Goal: Information Seeking & Learning: Learn about a topic

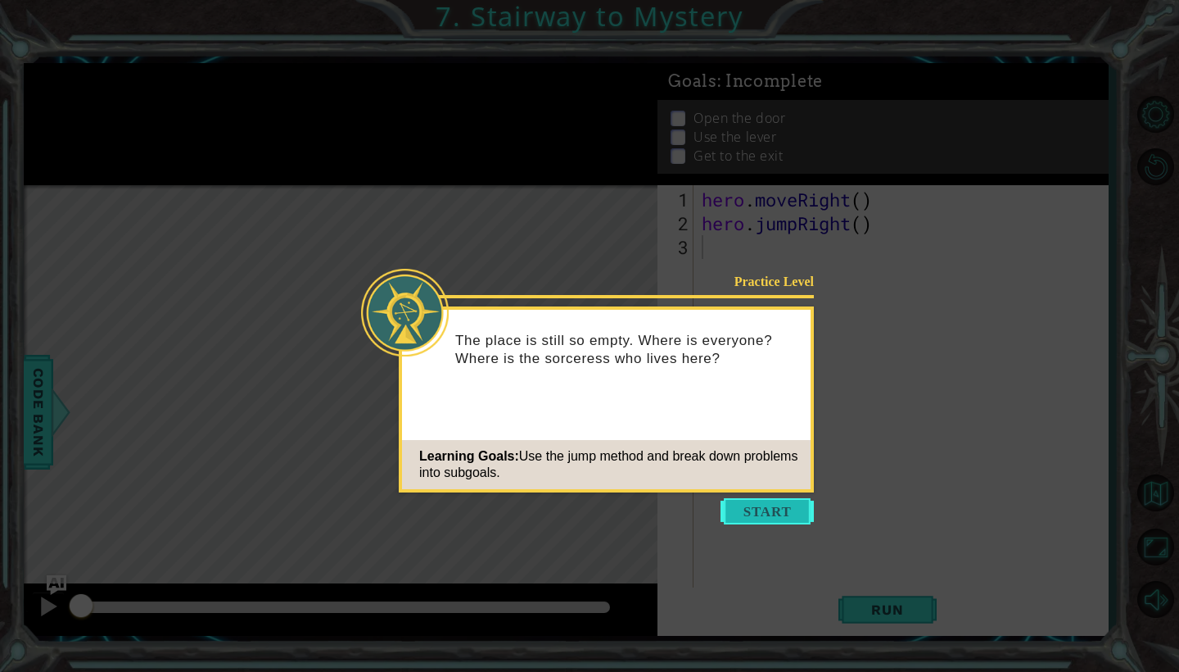
click at [746, 509] on button "Start" at bounding box center [767, 511] width 93 height 26
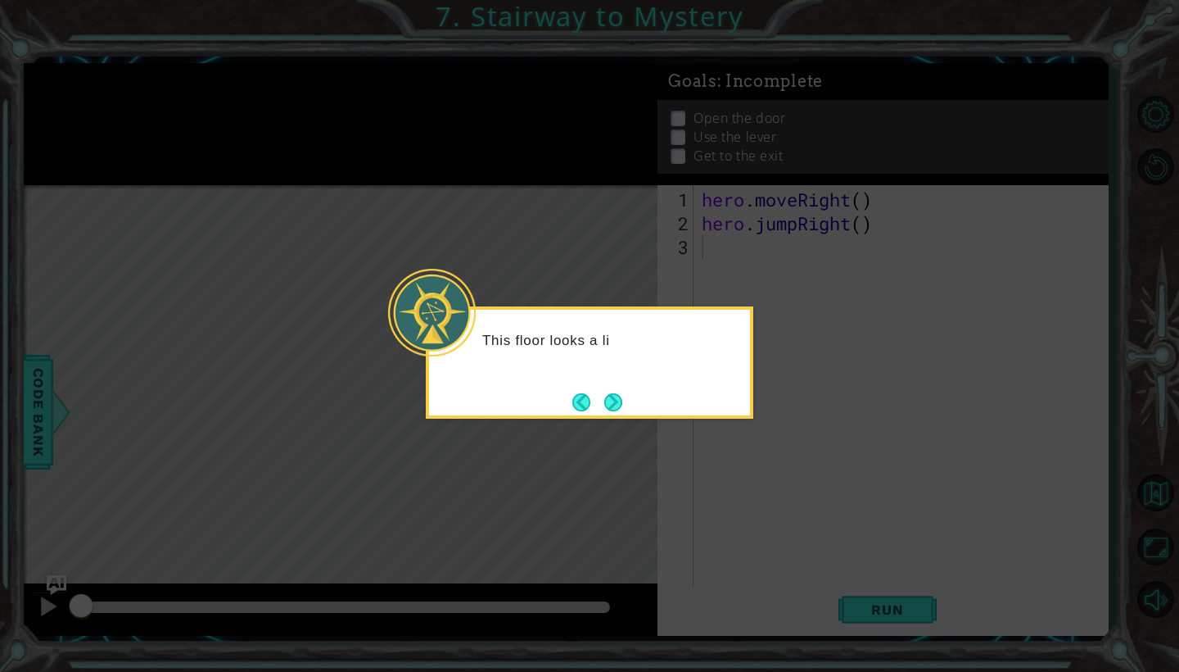
click at [722, 352] on div "This floor looks a li" at bounding box center [589, 348] width 321 height 65
click at [609, 398] on button "Next" at bounding box center [613, 402] width 18 height 18
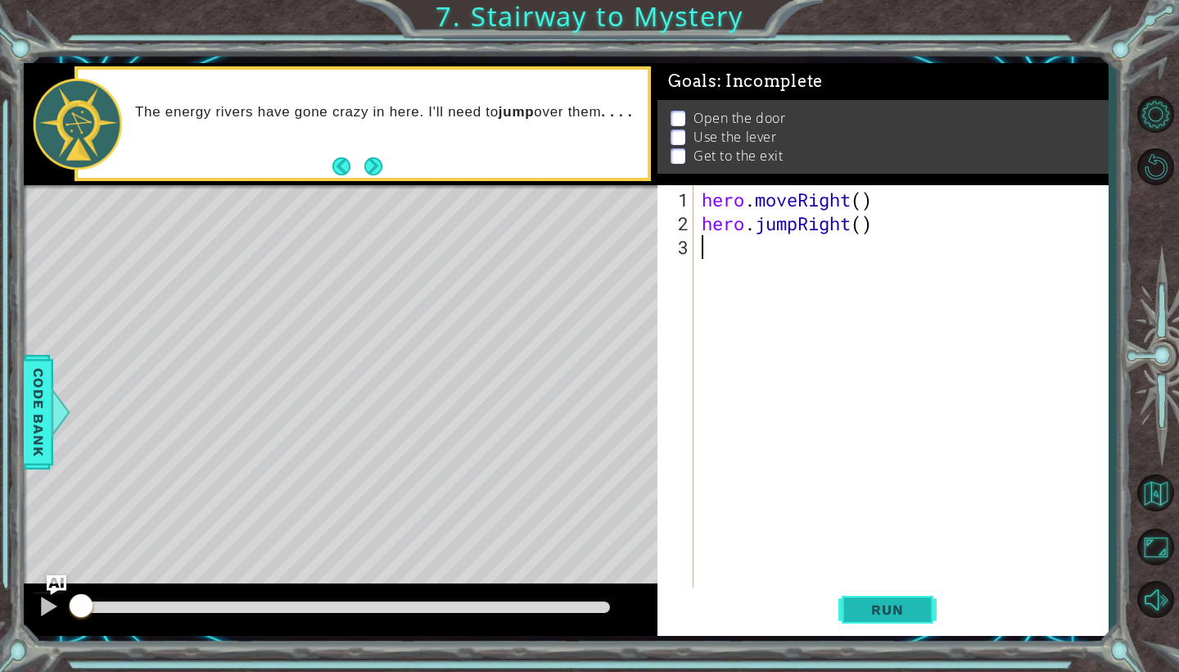
click at [862, 606] on span "Run" at bounding box center [887, 609] width 65 height 16
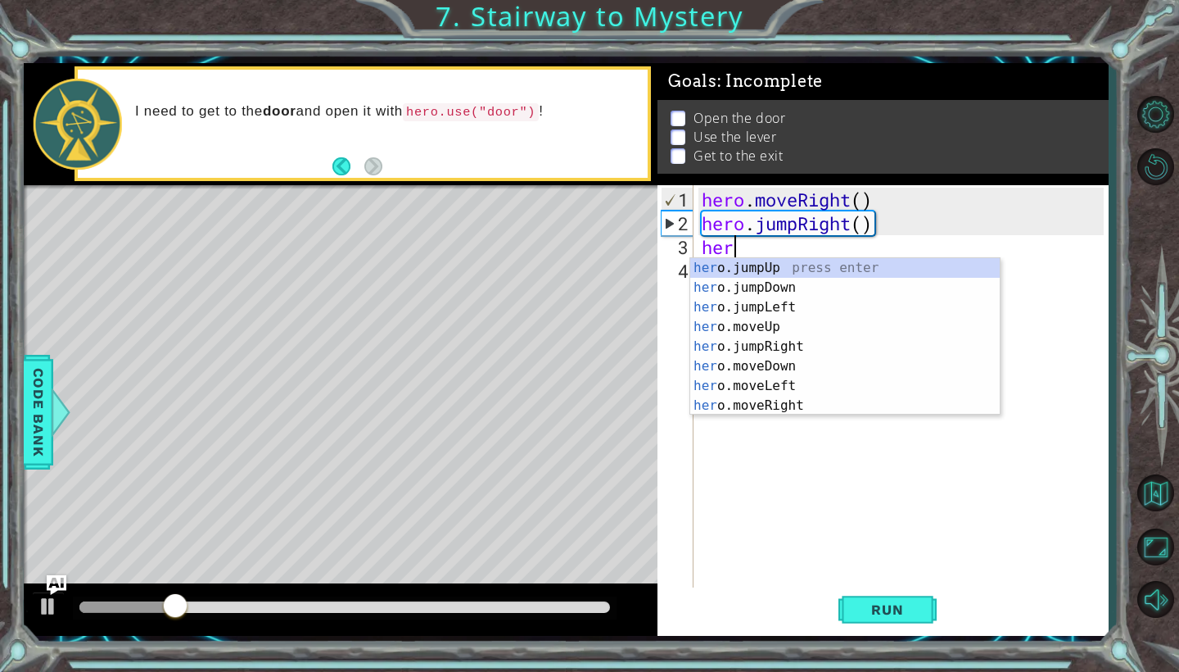
scroll to position [0, 1]
click at [52, 611] on div at bounding box center [48, 605] width 21 height 21
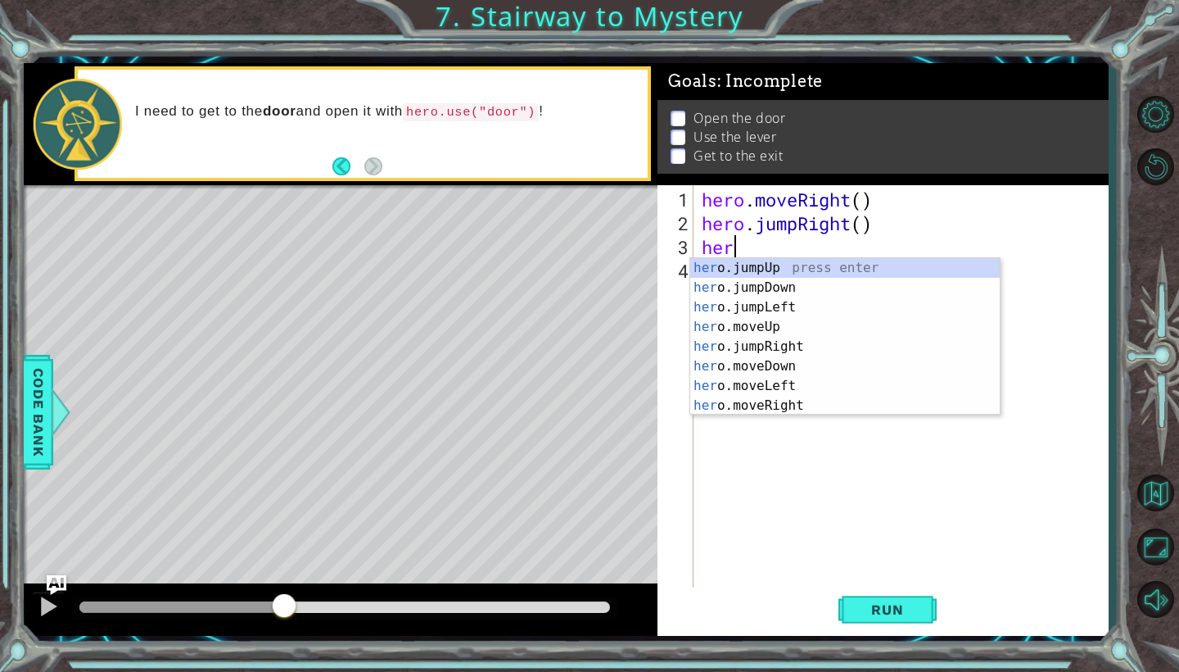
type textarea "hero"
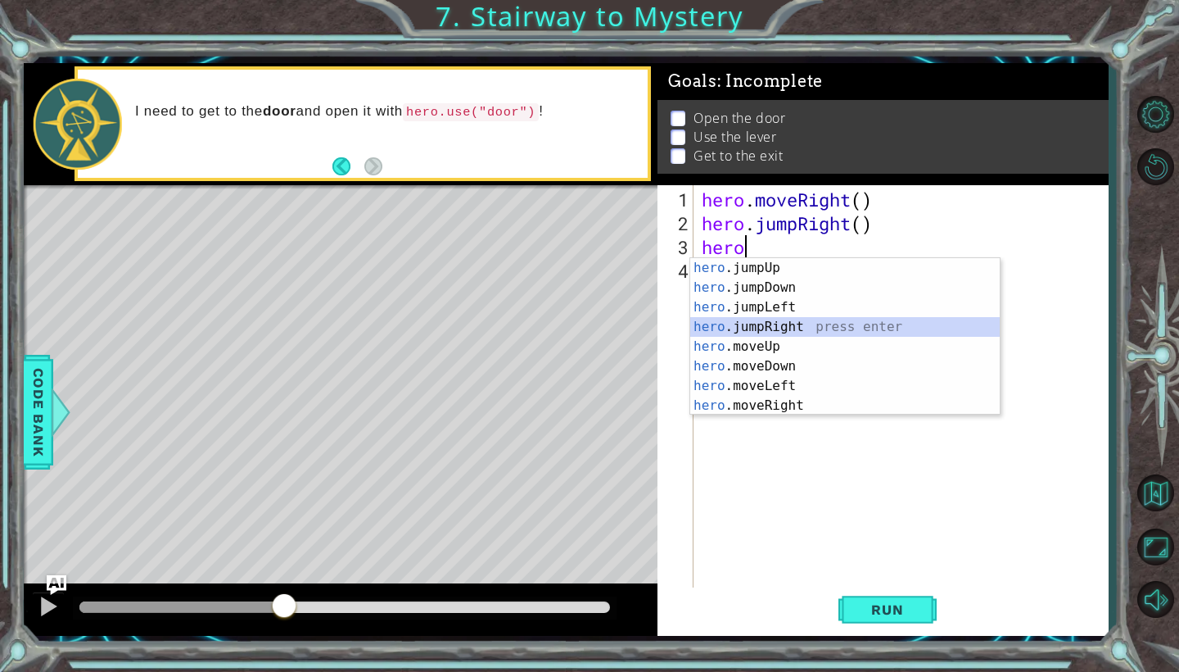
click at [799, 322] on div "hero .jumpUp press enter hero .jumpDown press enter hero .jumpLeft press enter …" at bounding box center [845, 356] width 310 height 197
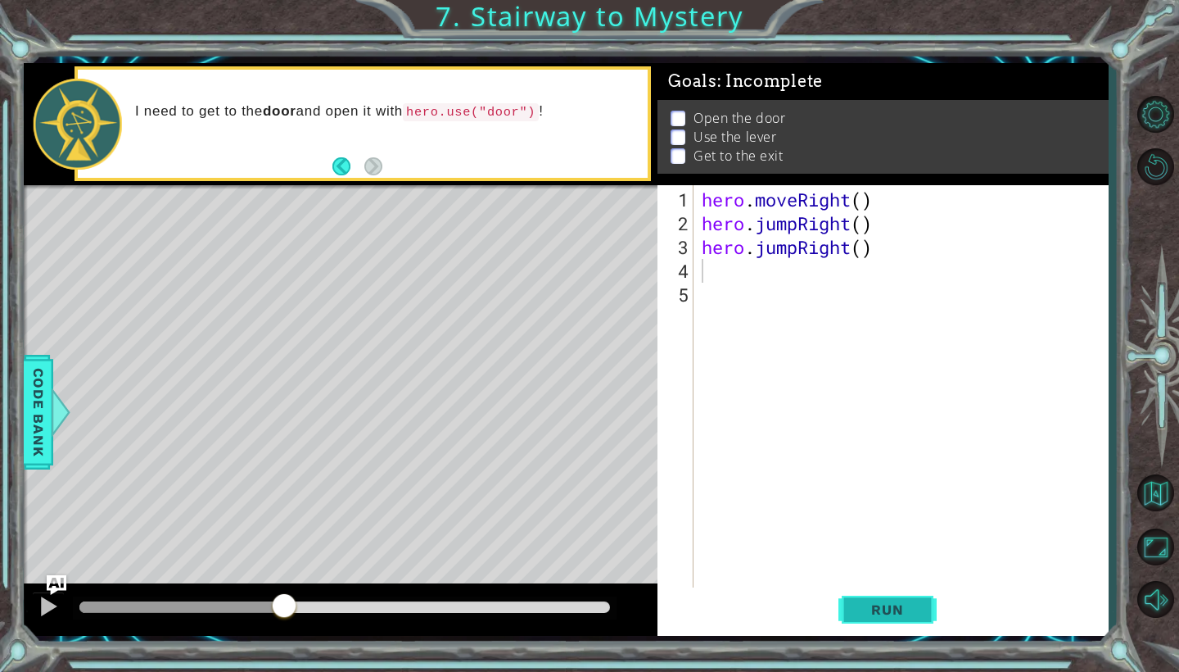
click at [870, 618] on span "Run" at bounding box center [887, 609] width 65 height 16
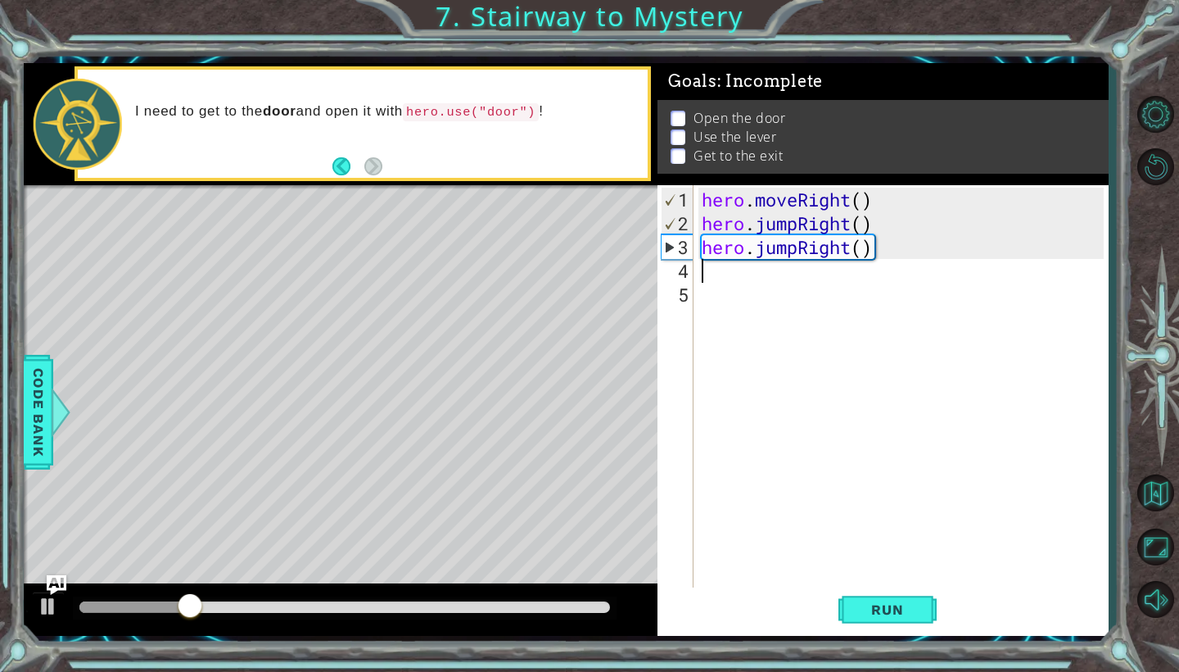
click at [795, 258] on div "hero . moveRight ( ) hero . jumpRight ( ) hero . jumpRight ( )" at bounding box center [906, 413] width 414 height 451
click at [774, 246] on div "hero . moveRight ( ) hero . jumpRight ( ) hero . jumpRight ( )" at bounding box center [906, 413] width 414 height 451
click at [49, 604] on div at bounding box center [48, 605] width 21 height 21
click at [799, 256] on div "hero . moveRight ( ) hero . jumpRight ( ) hero . jumpRight ( )" at bounding box center [906, 413] width 414 height 451
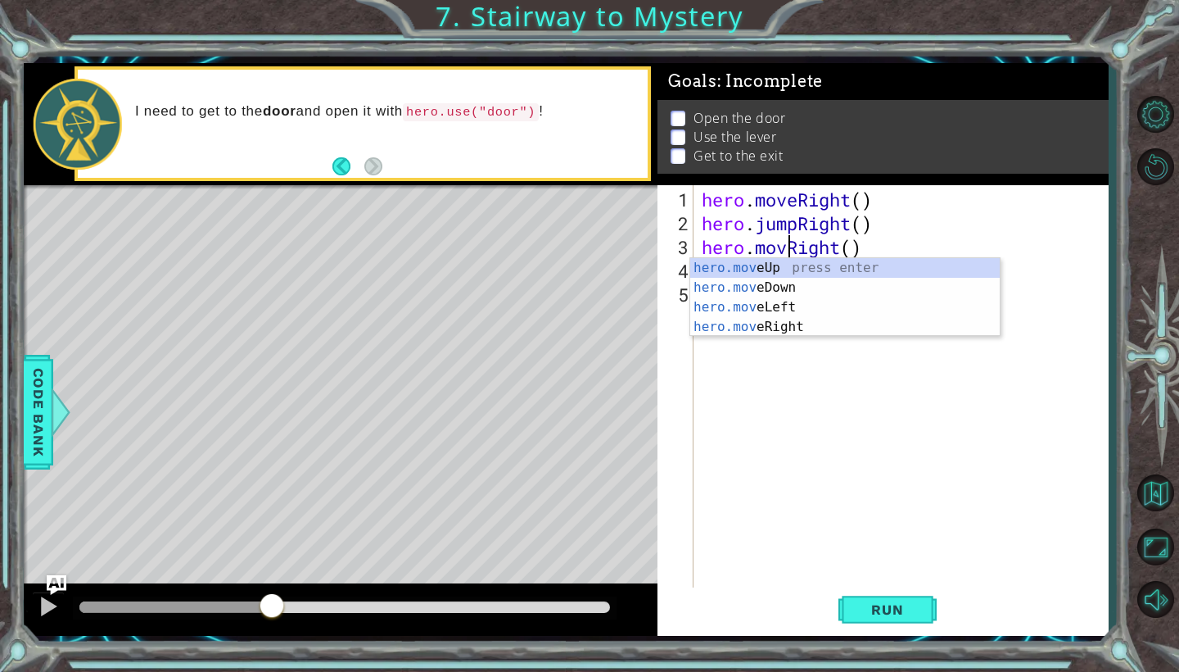
scroll to position [0, 5]
click at [803, 320] on div "hero.move Up press enter hero.move Down press enter hero.move Left press enter …" at bounding box center [845, 317] width 310 height 118
type textarea "hero.moveRight(1)"
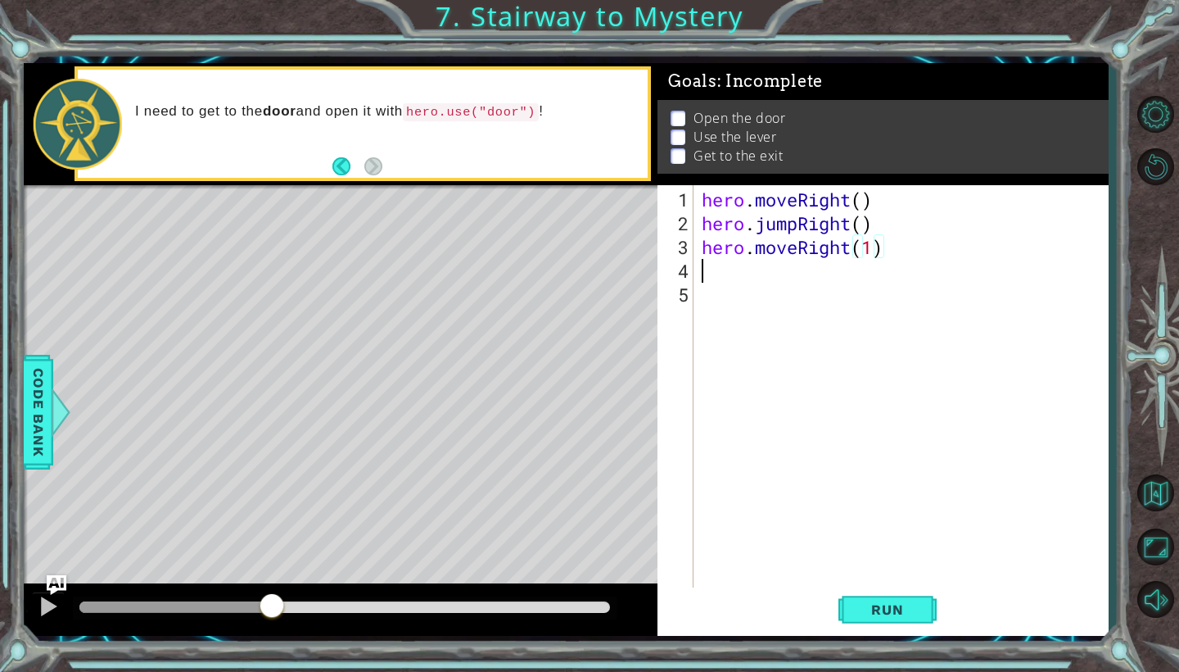
click at [749, 278] on div "hero . moveRight ( ) hero . jumpRight ( ) hero . moveRight ( 1 )" at bounding box center [906, 413] width 414 height 451
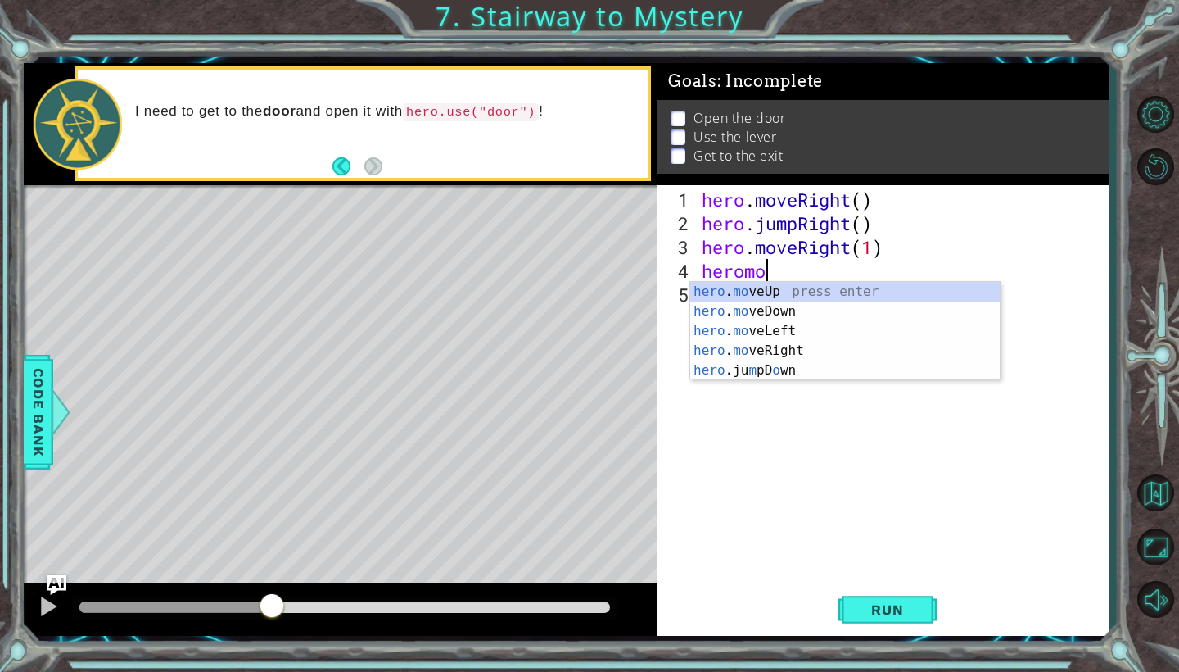
scroll to position [0, 2]
click at [768, 348] on div "hero . mo veUp press enter hero . mo veDown press enter hero . mo veLeft press …" at bounding box center [845, 351] width 310 height 138
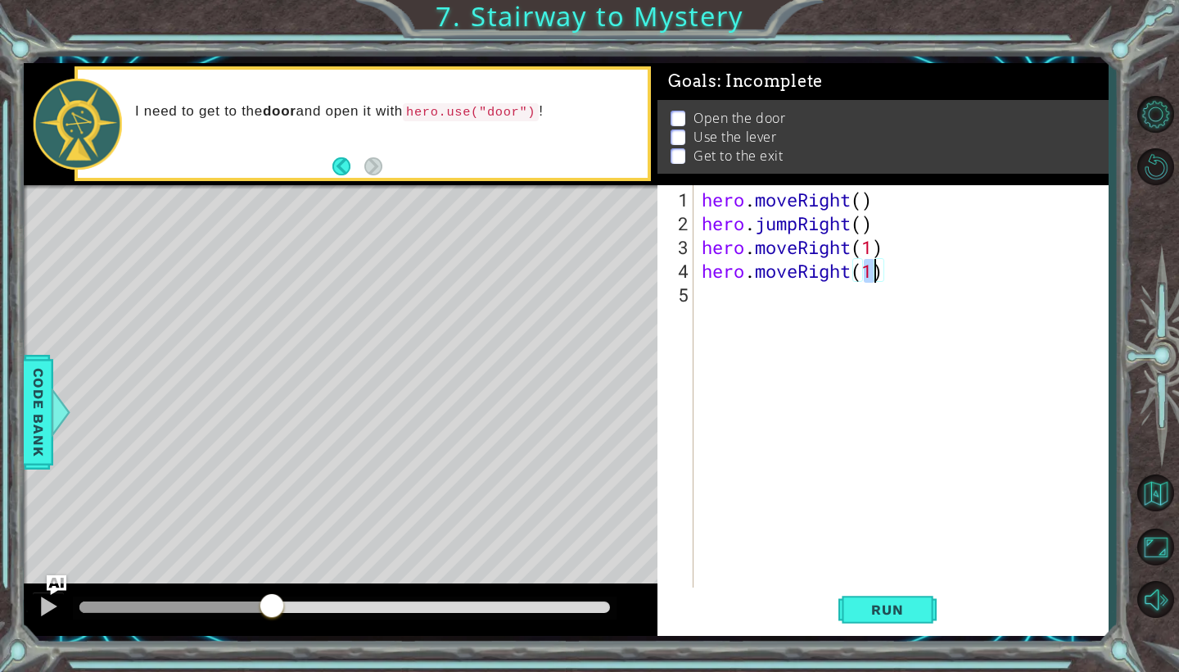
click at [844, 270] on div "hero . moveRight ( ) hero . jumpRight ( ) hero . moveRight ( 1 ) hero . moveRig…" at bounding box center [906, 413] width 414 height 451
click at [853, 271] on div "hero . moveRight ( ) hero . jumpRight ( ) hero . moveRight ( 1 ) hero . moveRig…" at bounding box center [906, 413] width 414 height 451
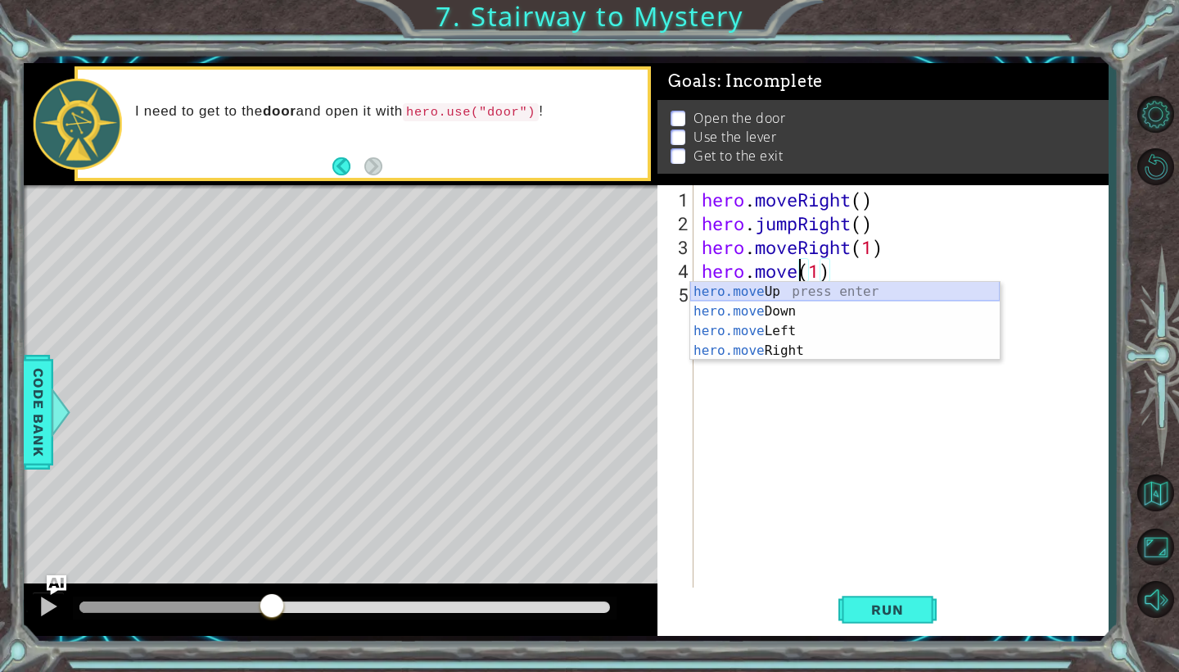
click at [853, 294] on div "hero.move Up press enter hero.move Down press enter hero.move Left press enter …" at bounding box center [845, 341] width 310 height 118
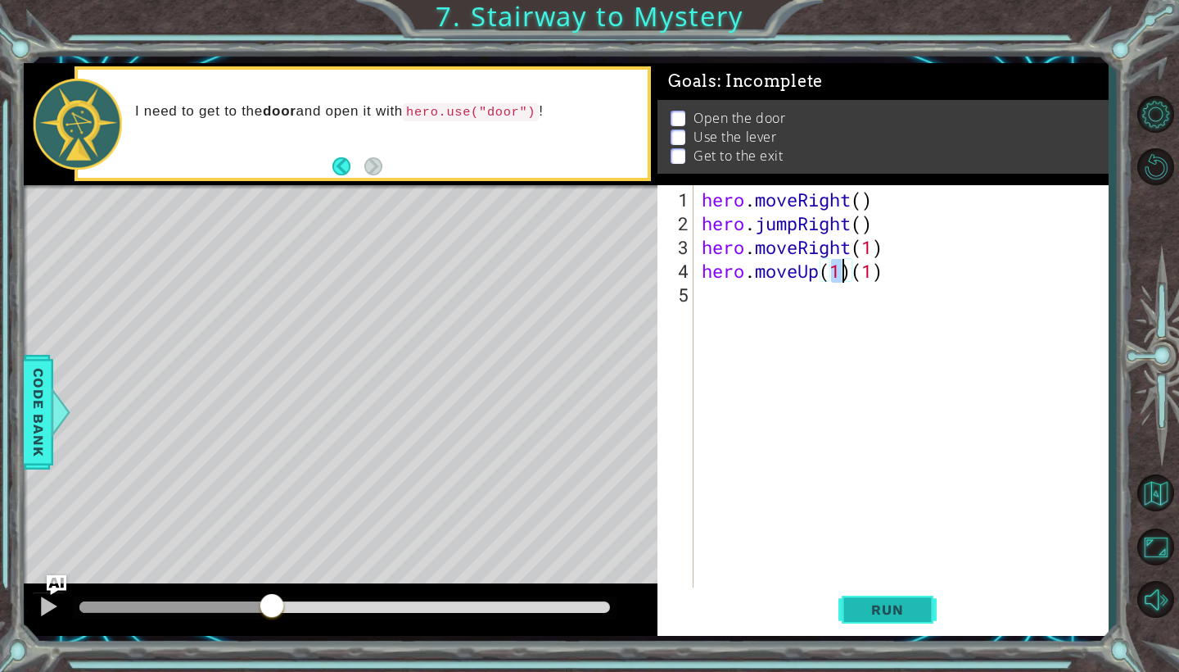
click at [871, 618] on button "Run" at bounding box center [888, 609] width 98 height 45
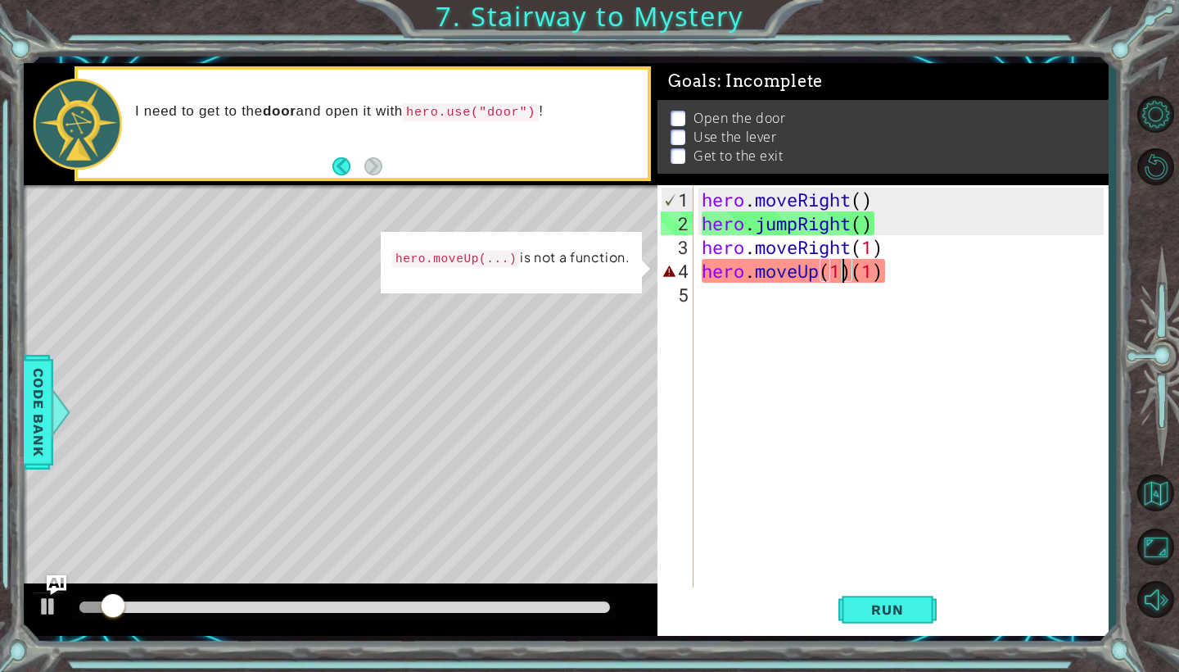
click at [857, 275] on div "hero . moveRight ( ) hero . jumpRight ( ) hero . moveRight ( 1 ) hero . moveUp …" at bounding box center [906, 413] width 414 height 451
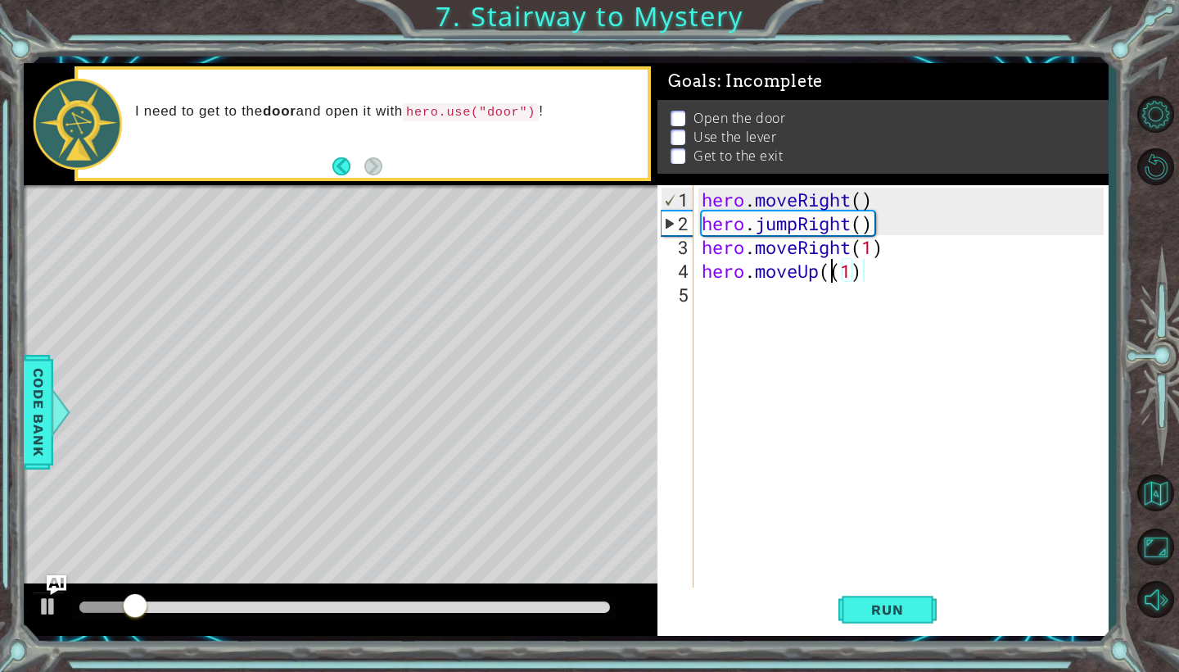
type textarea "hero.moveUp(1)"
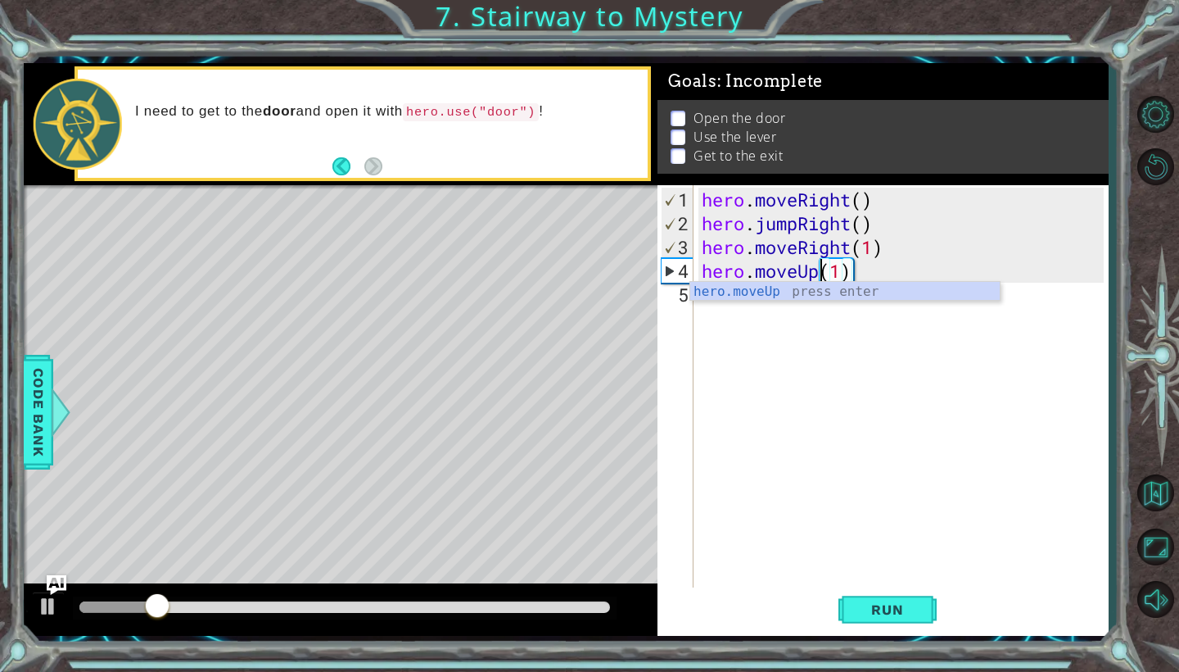
click at [885, 370] on div "hero . moveRight ( ) hero . jumpRight ( ) hero . moveRight ( 1 ) hero . moveUp …" at bounding box center [906, 413] width 414 height 451
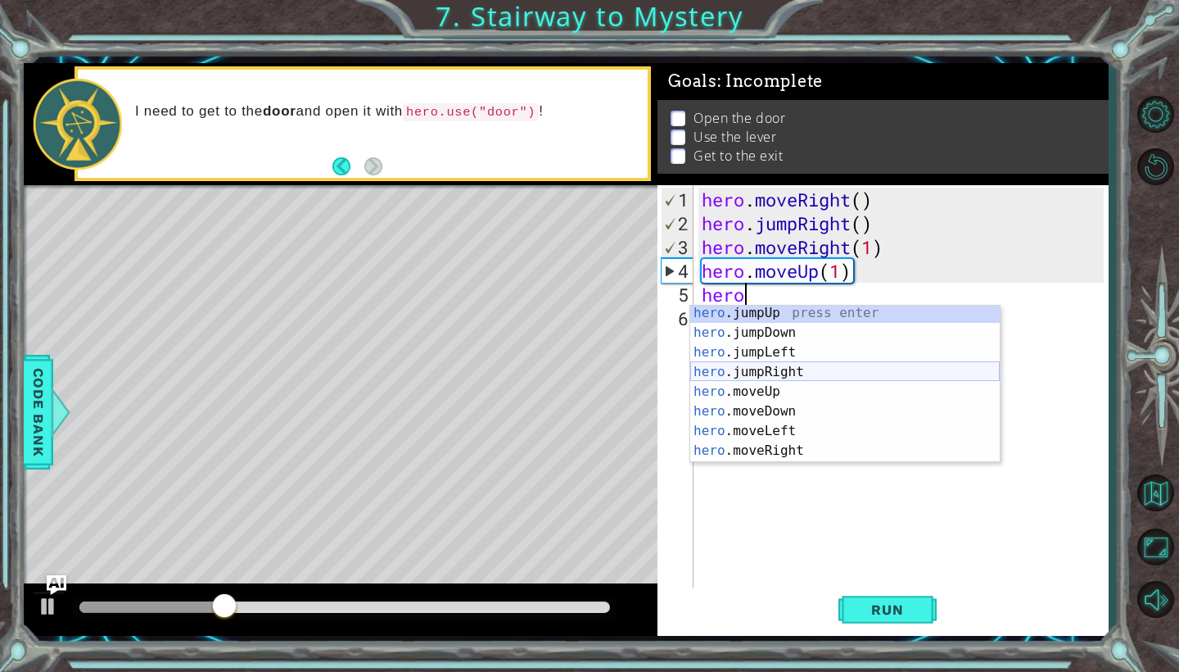
scroll to position [20, 0]
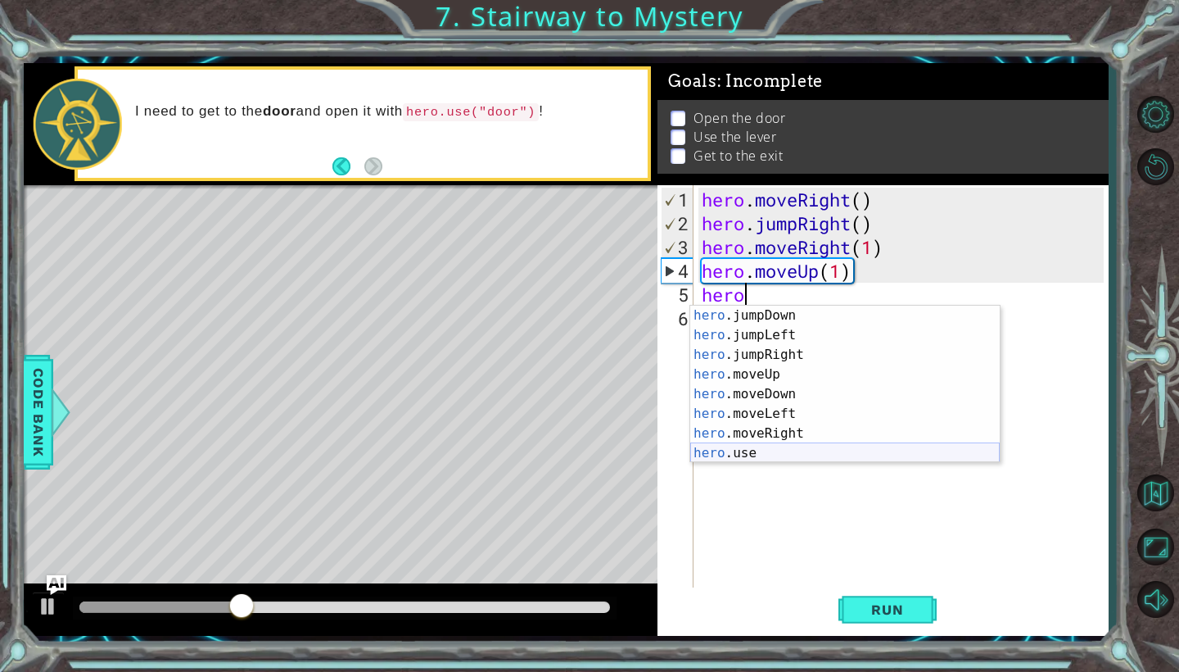
click at [773, 446] on div "hero .jumpDown press enter hero .jumpLeft press enter hero .jumpRight press ent…" at bounding box center [845, 404] width 310 height 197
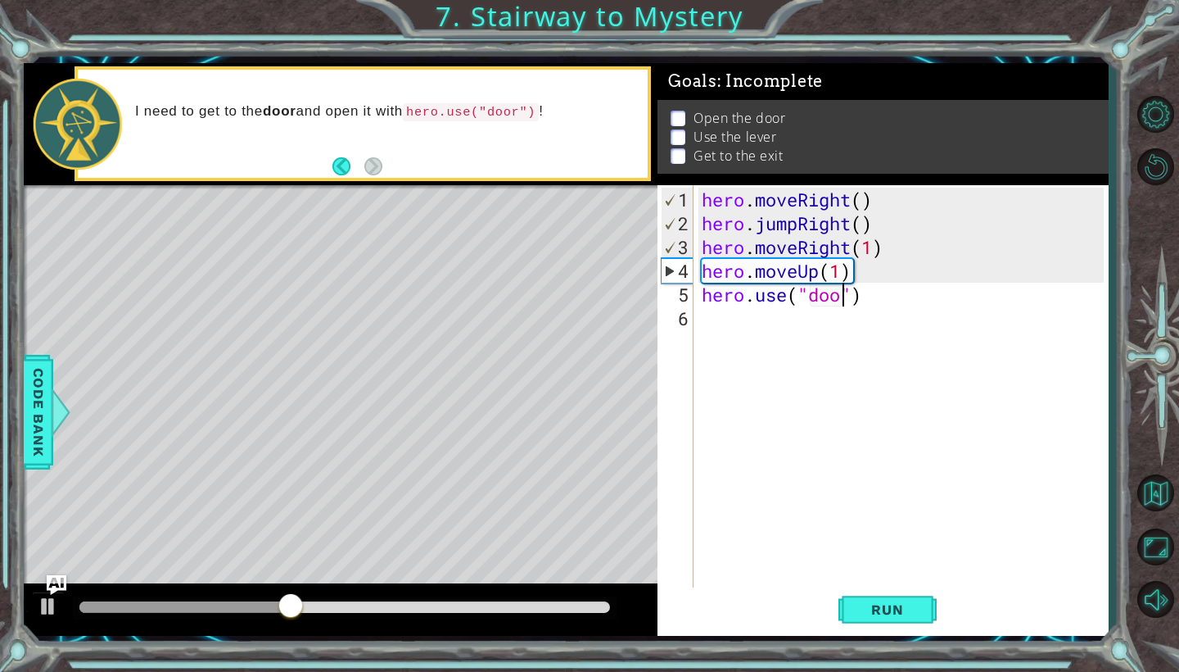
scroll to position [0, 7]
type textarea "hero.use("door")"
click at [869, 605] on span "Run" at bounding box center [887, 609] width 65 height 16
click at [743, 321] on div "hero . moveRight ( ) hero . jumpRight ( ) hero . moveRight ( 1 ) hero . moveUp …" at bounding box center [906, 413] width 414 height 451
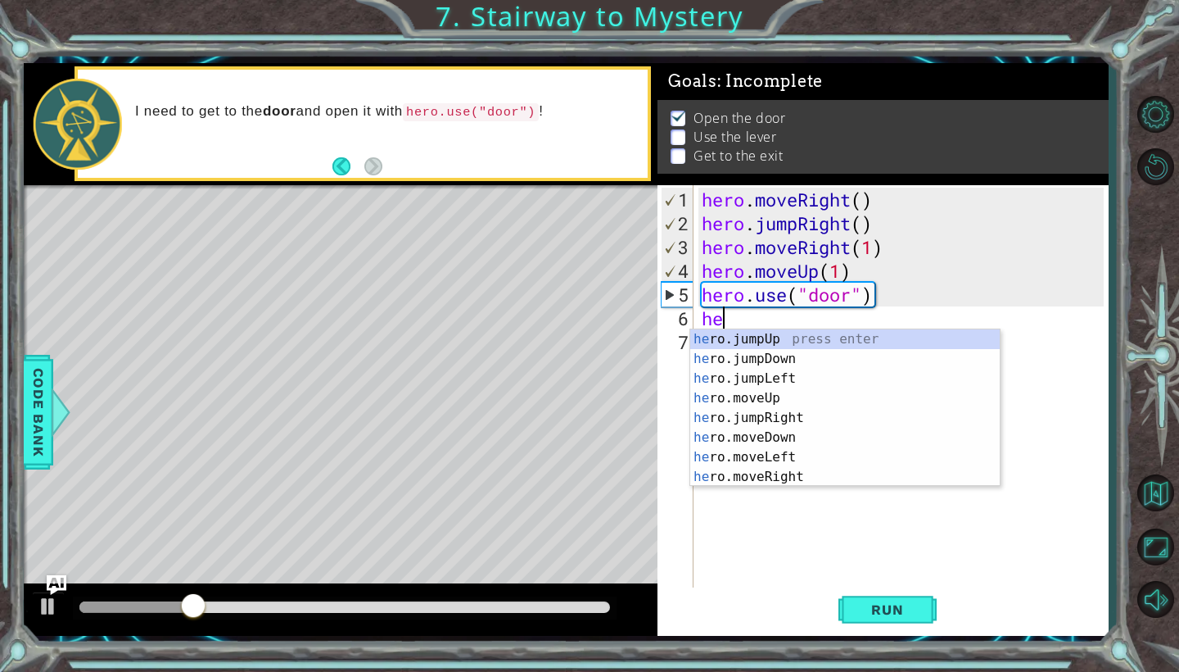
scroll to position [0, 1]
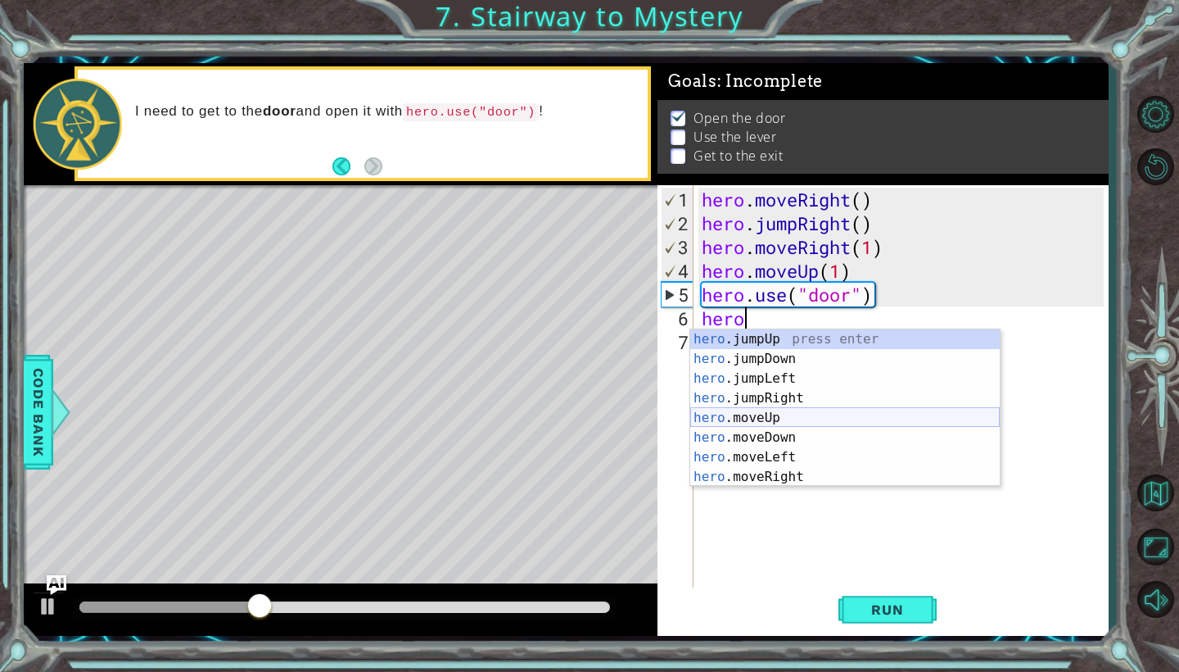
click at [779, 413] on div "hero .jumpUp press enter hero .jumpDown press enter hero .jumpLeft press enter …" at bounding box center [845, 427] width 310 height 197
type textarea "hero.moveUp(1)"
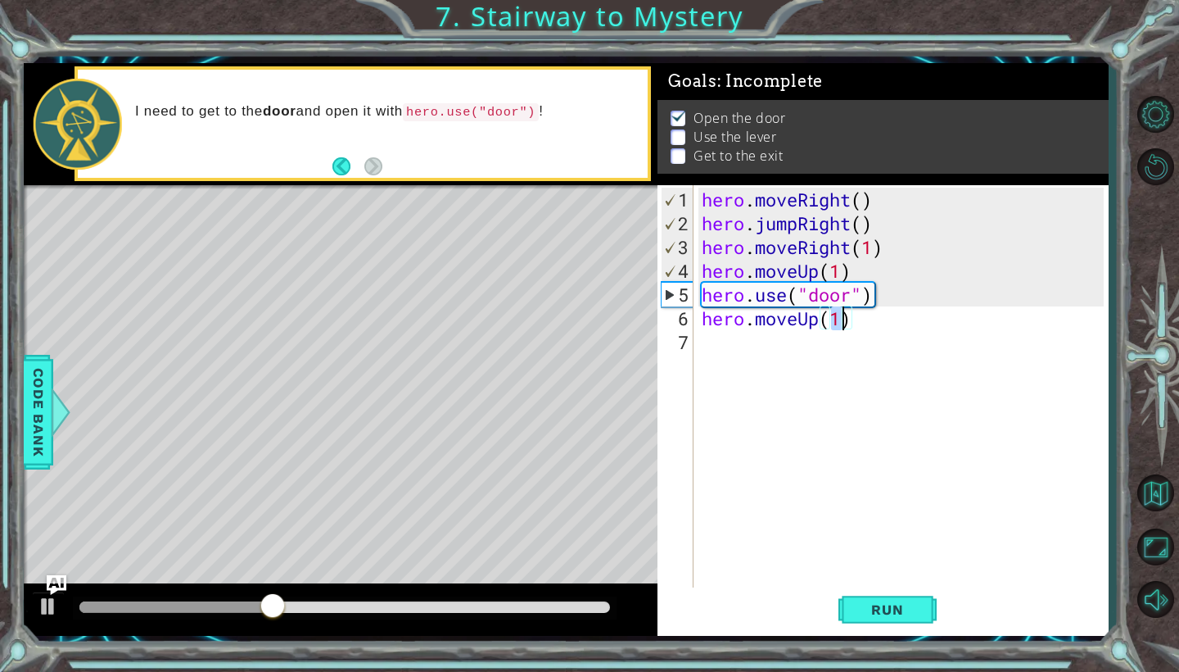
click at [759, 338] on div "hero . moveRight ( ) hero . jumpRight ( ) hero . moveRight ( 1 ) hero . moveUp …" at bounding box center [906, 413] width 414 height 451
type textarea "h"
click at [845, 324] on div "hero . moveRight ( ) hero . jumpRight ( ) hero . moveRight ( 1 ) hero . moveUp …" at bounding box center [906, 413] width 414 height 451
type textarea "hero.moveUp(2)"
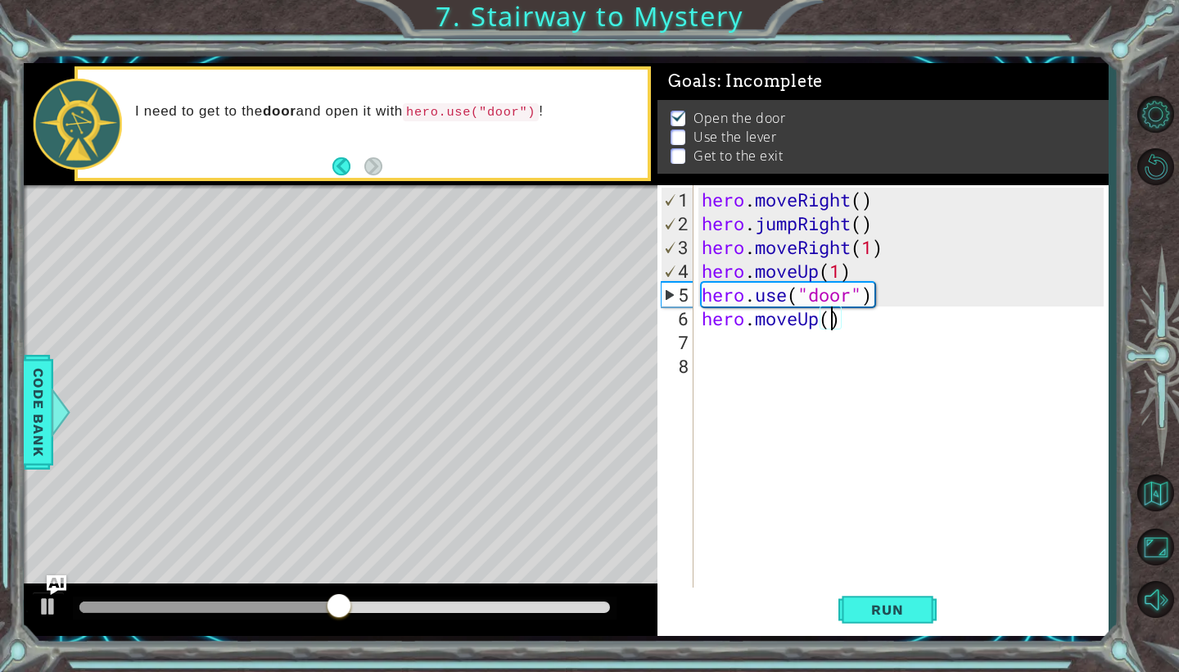
scroll to position [0, 6]
click at [805, 359] on div "hero . moveRight ( ) hero . jumpRight ( ) hero . moveRight ( 1 ) hero . moveUp …" at bounding box center [906, 413] width 414 height 451
click at [791, 338] on div "hero . moveRight ( ) hero . jumpRight ( ) hero . moveRight ( 1 ) hero . moveUp …" at bounding box center [906, 413] width 414 height 451
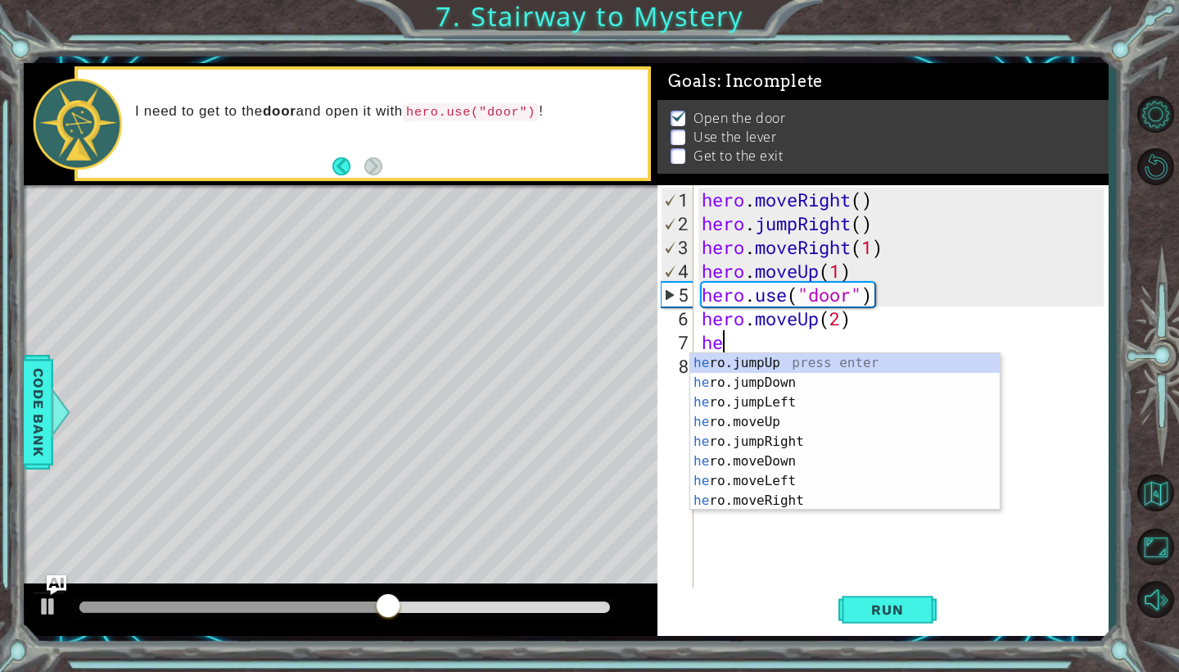
scroll to position [0, 1]
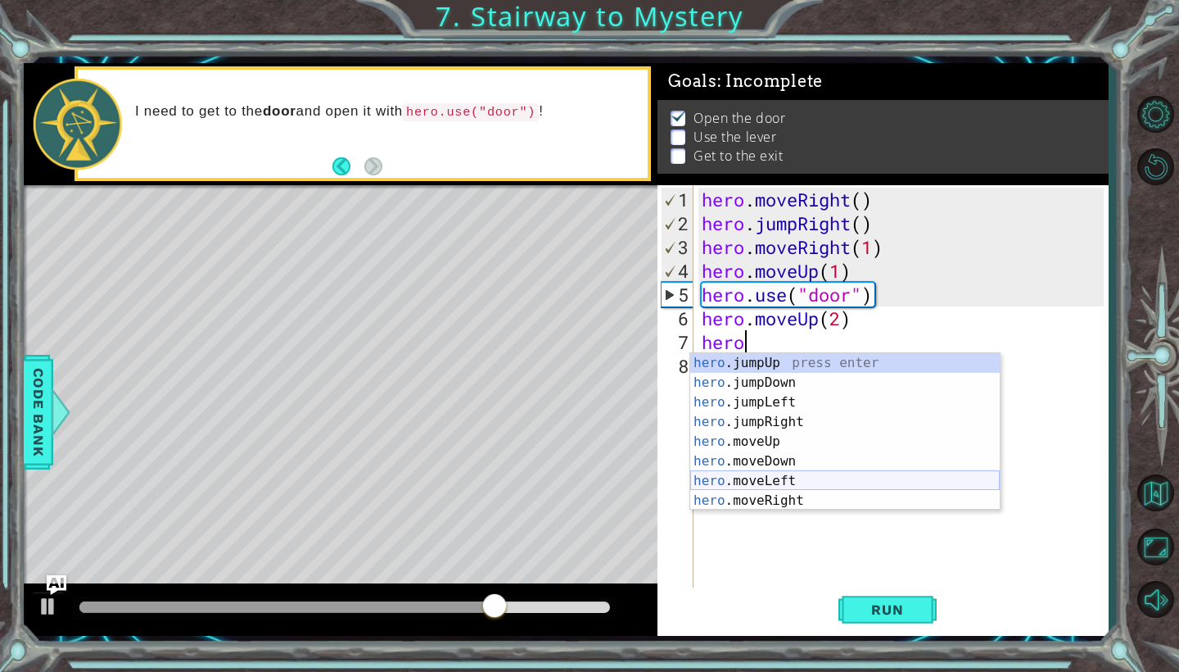
click at [807, 473] on div "hero .jumpUp press enter hero .jumpDown press enter hero .jumpLeft press enter …" at bounding box center [845, 451] width 310 height 197
type textarea "hero.moveLeft(1)"
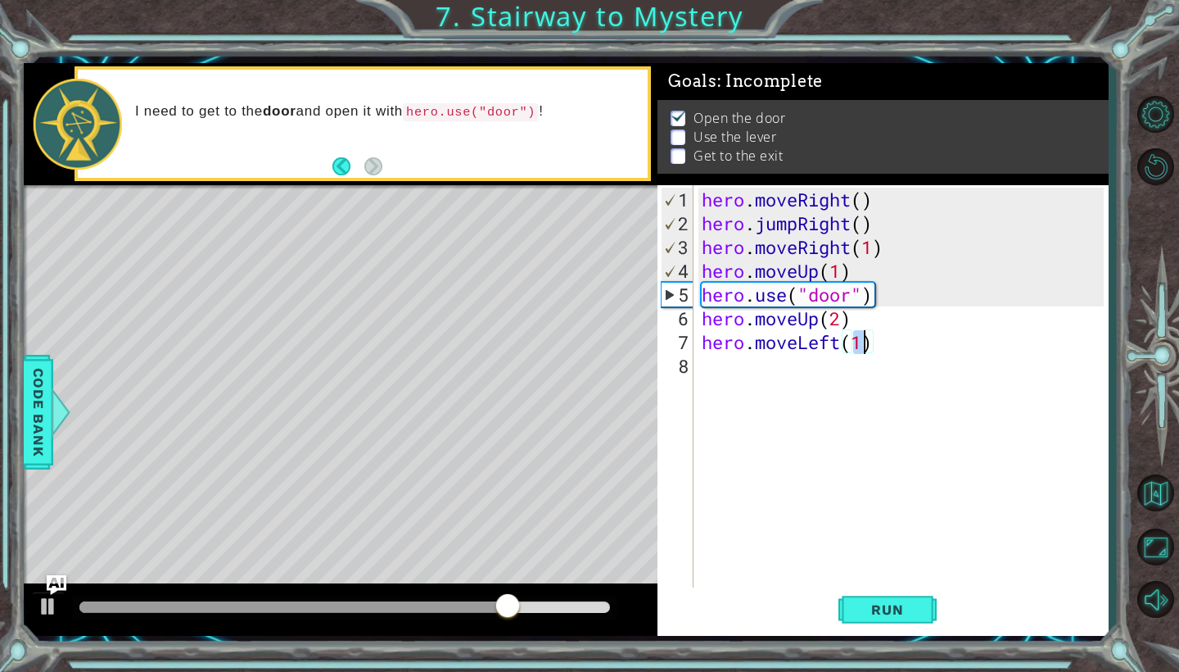
click at [753, 383] on div "hero . moveRight ( ) hero . jumpRight ( ) hero . moveRight ( 1 ) hero . moveUp …" at bounding box center [906, 413] width 414 height 451
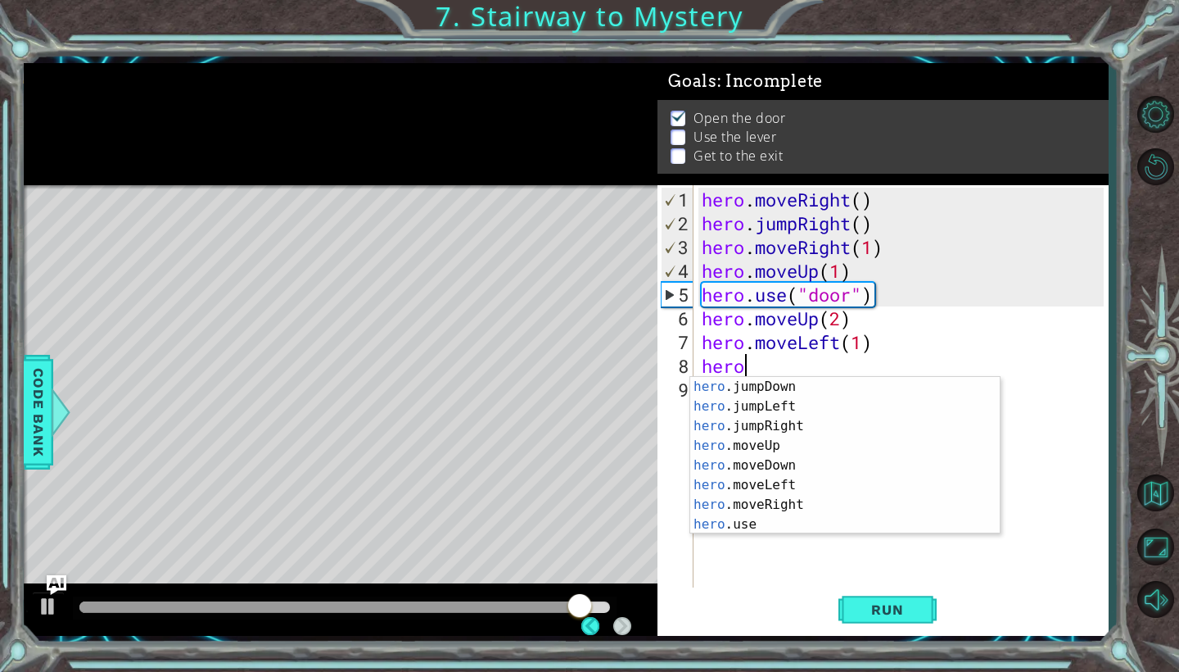
scroll to position [0, 0]
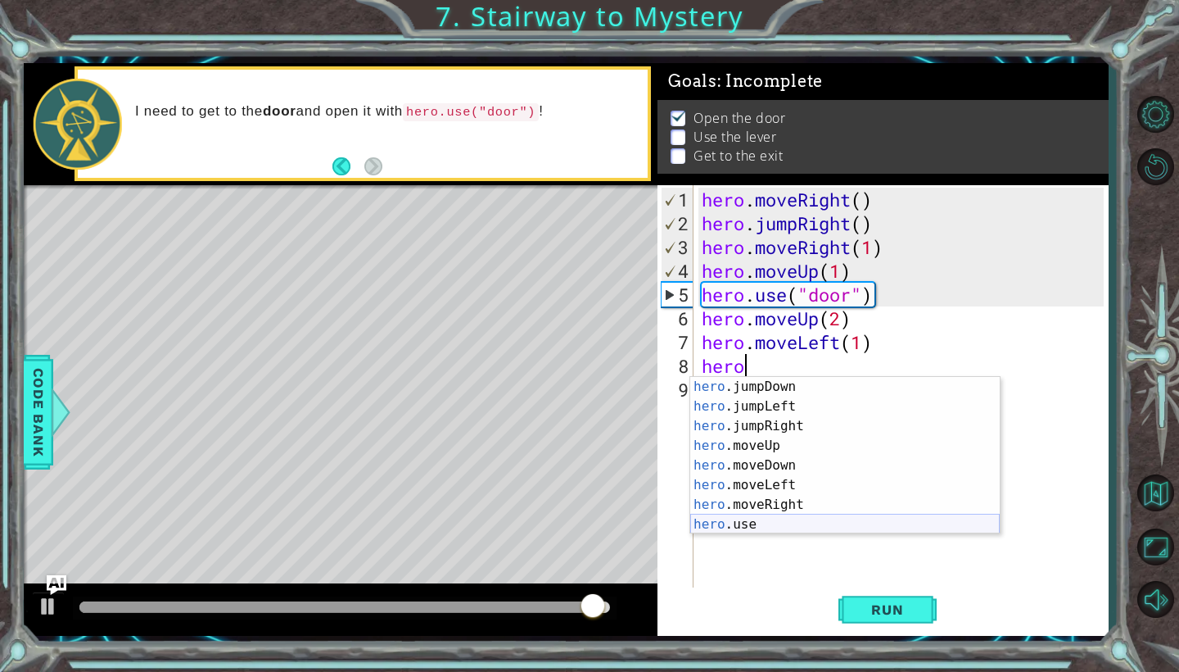
click at [750, 520] on div "hero .jumpDown press enter hero .jumpLeft press enter hero .jumpRight press ent…" at bounding box center [845, 475] width 310 height 197
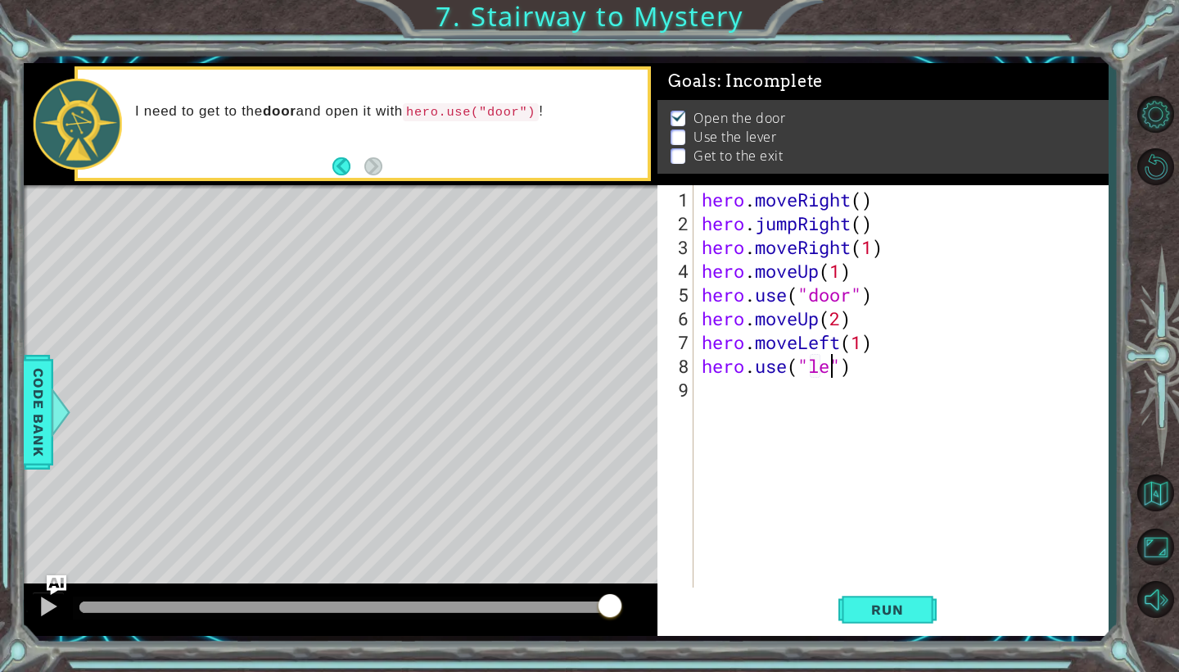
scroll to position [0, 7]
type textarea "hero.use("lever")"
click at [905, 601] on span "Run" at bounding box center [887, 609] width 65 height 16
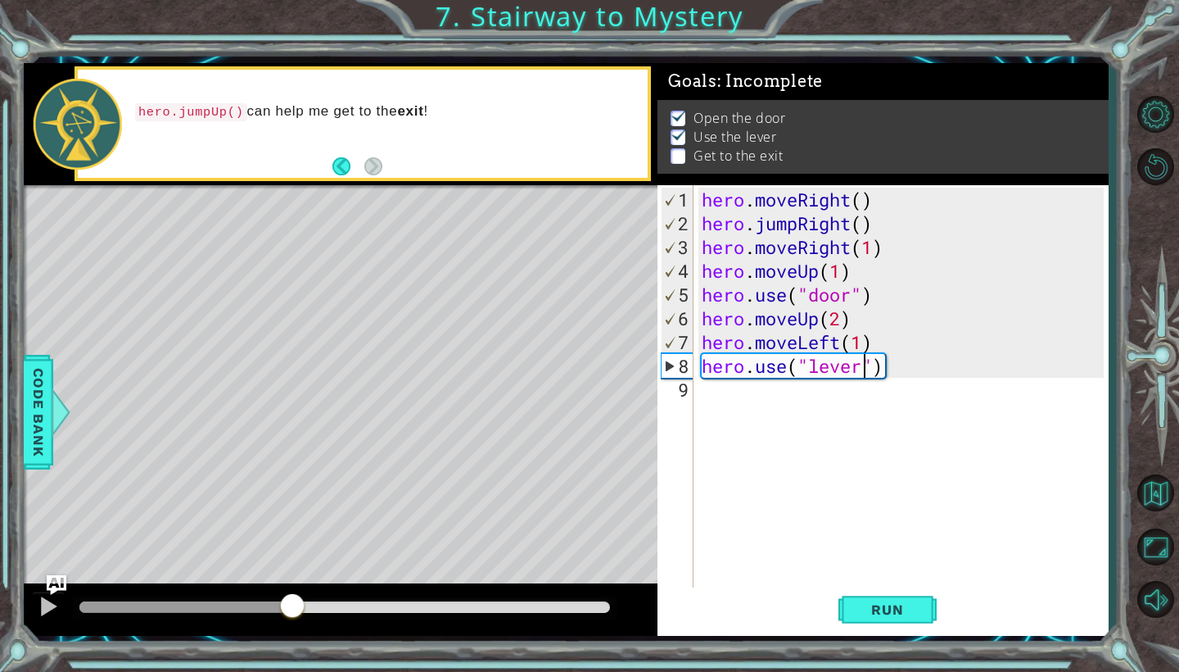
drag, startPoint x: 358, startPoint y: 614, endPoint x: 292, endPoint y: 579, distance: 75.1
click at [292, 579] on div "methods hero moveDown(steps) moveUp(steps) moveLeft(steps) moveRight(steps) use…" at bounding box center [566, 349] width 1085 height 573
click at [34, 610] on button at bounding box center [48, 608] width 33 height 34
click at [777, 412] on div "hero . moveRight ( ) hero . jumpRight ( ) hero . moveRight ( 1 ) hero . moveUp …" at bounding box center [906, 413] width 414 height 451
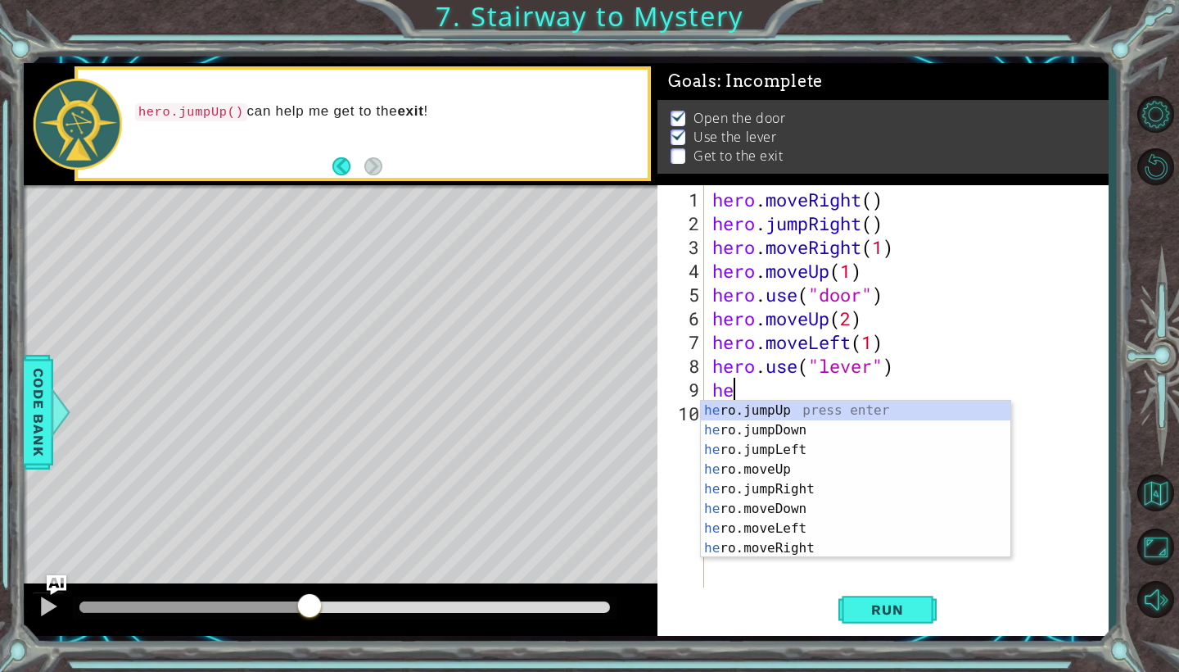
scroll to position [0, 1]
click at [800, 543] on div "her o.jumpUp press enter her o.jumpDown press enter her o.jumpLeft press enter …" at bounding box center [856, 499] width 310 height 197
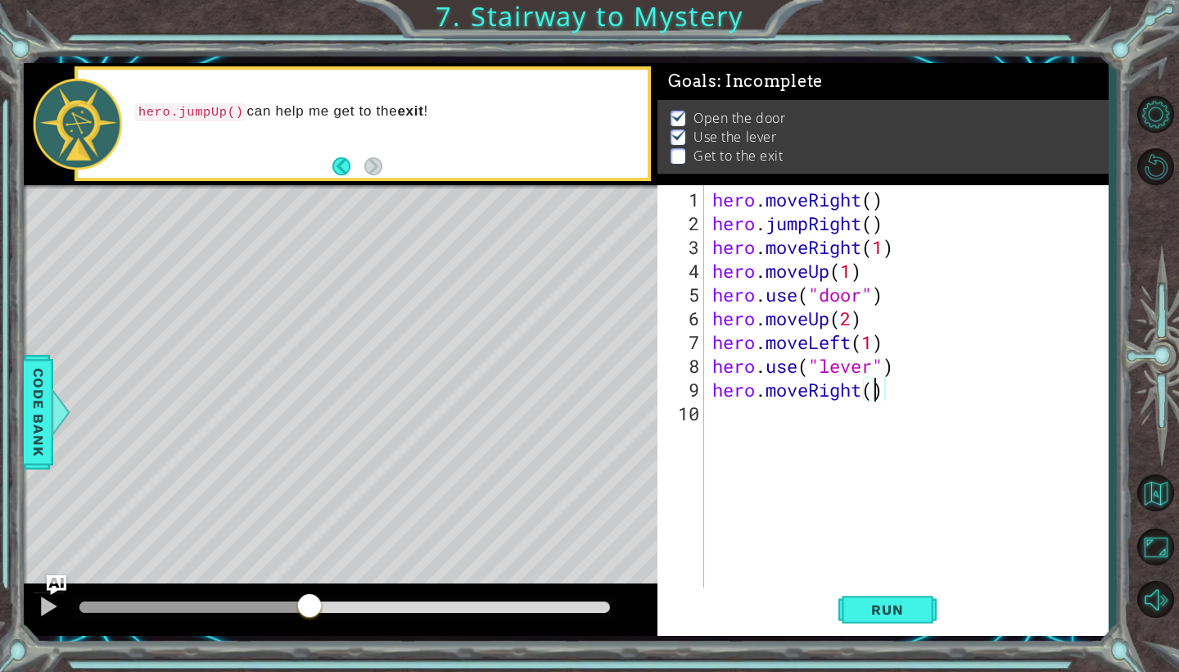
type textarea "hero.moveRight(2)"
click at [789, 429] on div "hero . moveRight ( ) hero . jumpRight ( ) hero . moveRight ( 1 ) hero . moveUp …" at bounding box center [911, 413] width 404 height 451
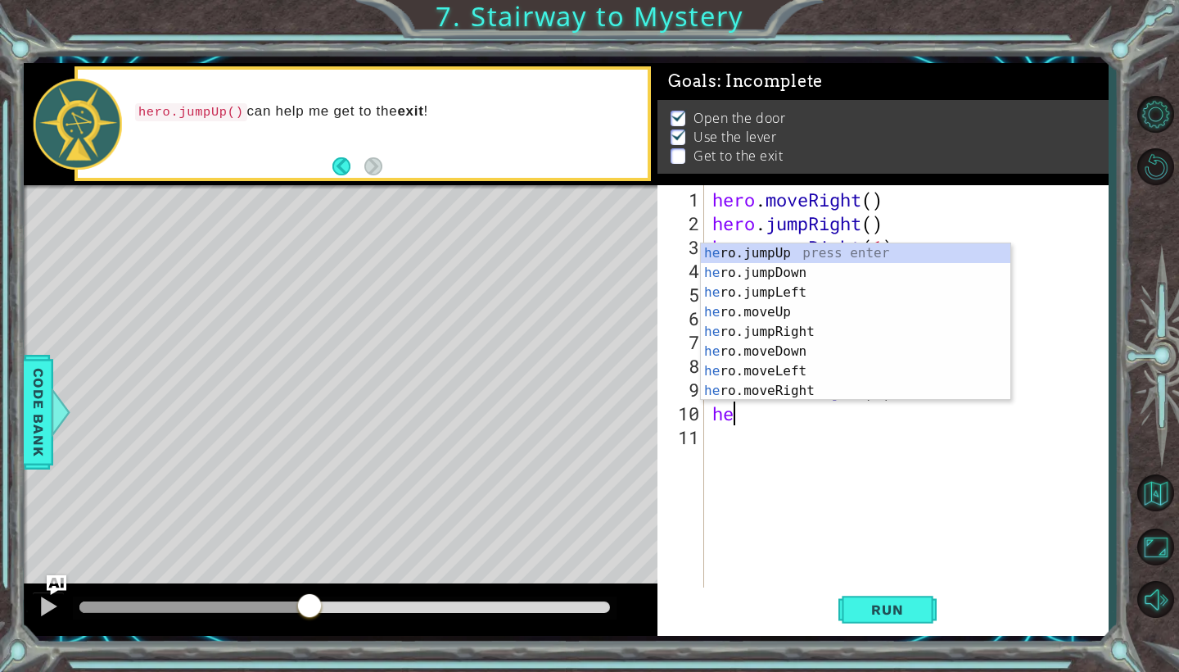
type textarea "hero"
click at [777, 251] on div "hero .jumpUp press enter hero .jumpDown press enter hero .jumpLeft press enter …" at bounding box center [856, 341] width 310 height 197
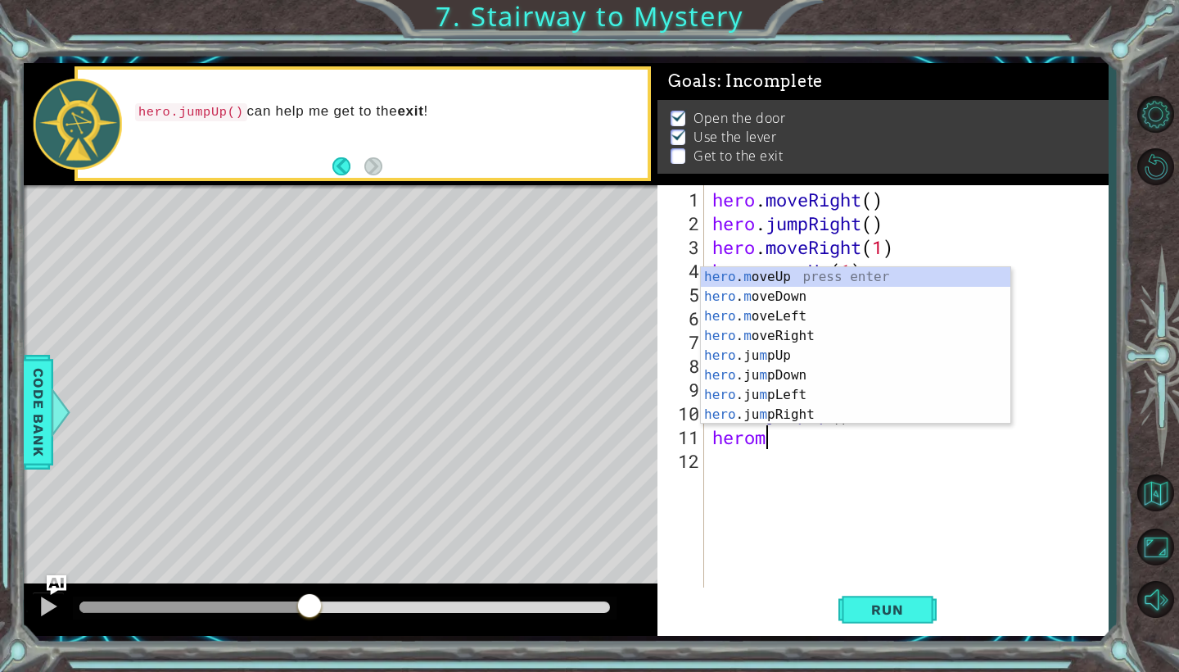
scroll to position [0, 2]
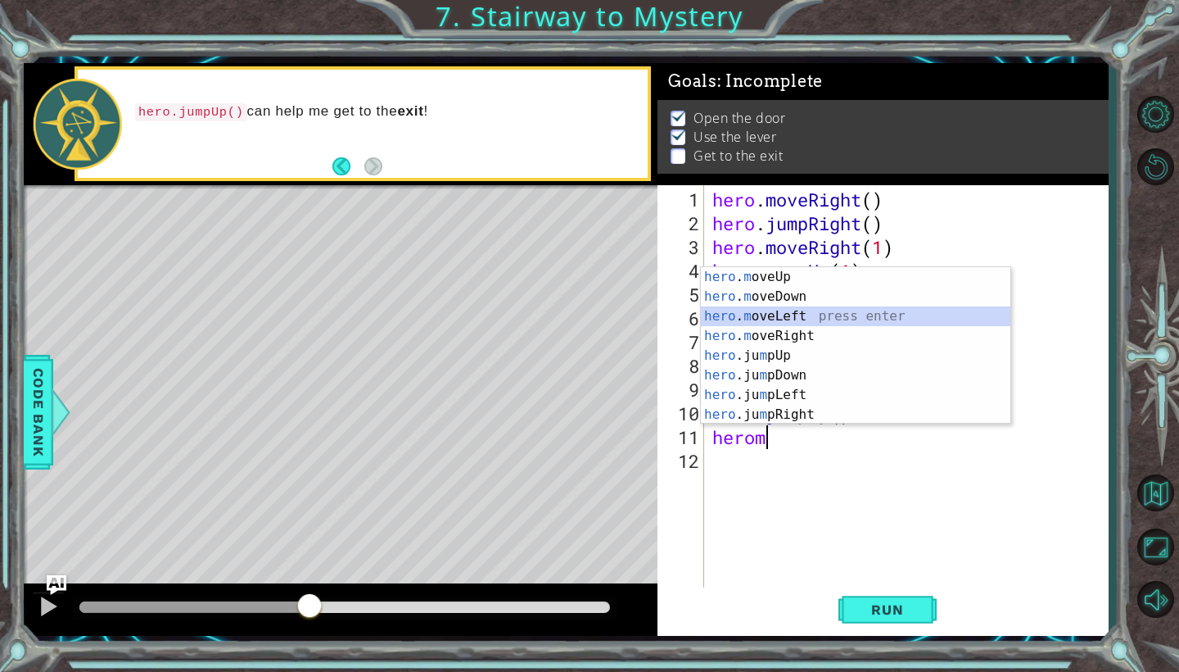
click at [748, 309] on div "hero . m oveUp press enter hero . m oveDown press enter hero . m oveLeft press …" at bounding box center [856, 365] width 310 height 197
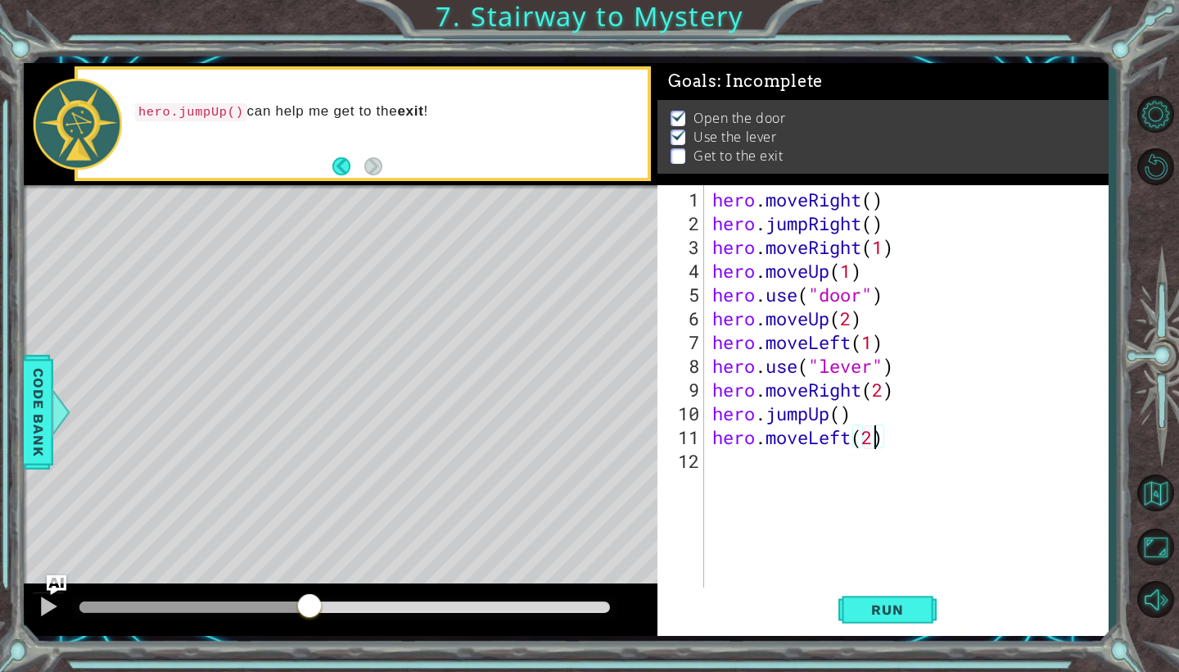
scroll to position [0, 7]
type textarea "hero.moveLeft(2)"
click at [867, 609] on span "Run" at bounding box center [887, 609] width 65 height 16
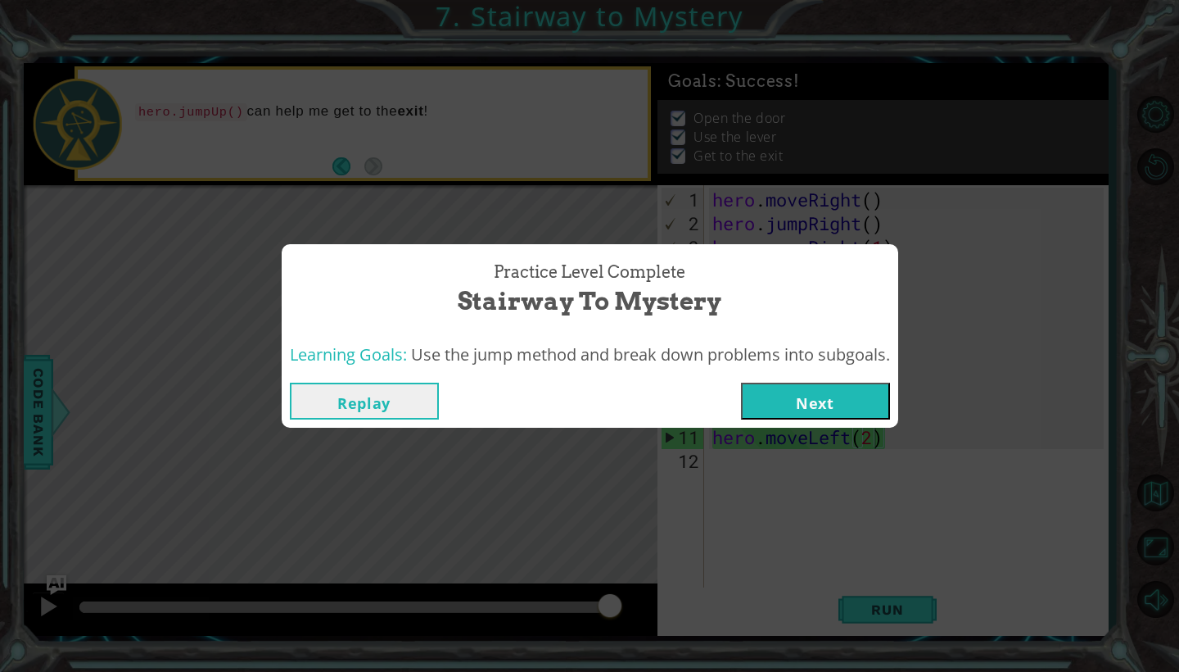
click at [835, 399] on button "Next" at bounding box center [815, 400] width 149 height 37
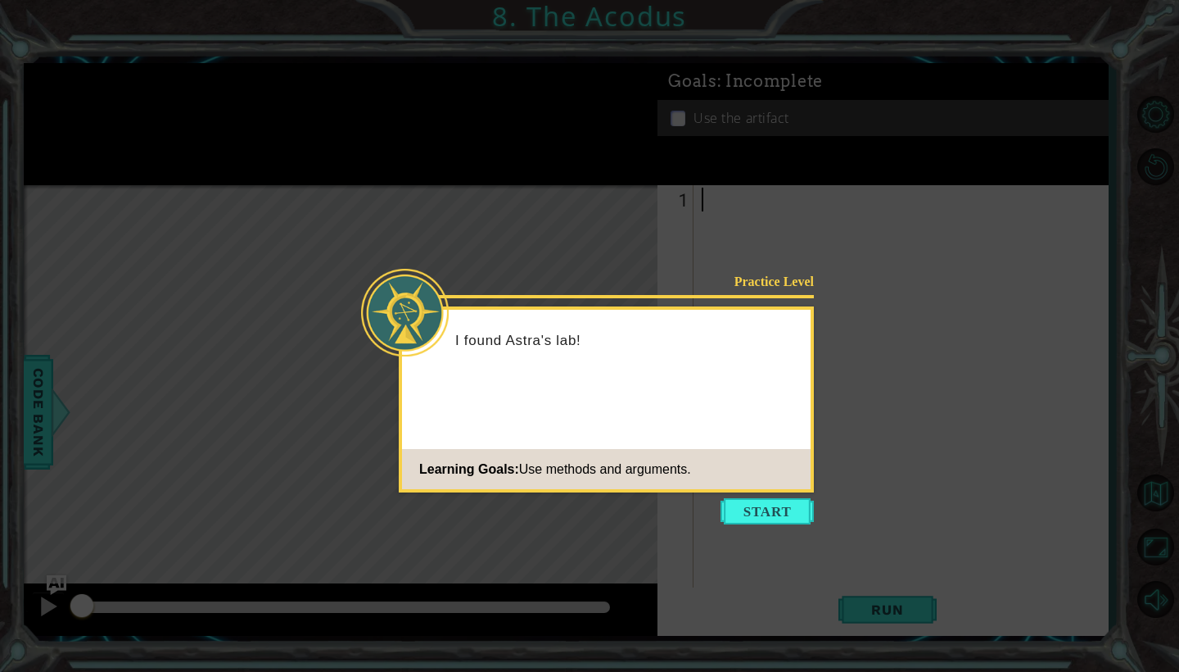
click at [718, 372] on div "I found Astra's lab!" at bounding box center [606, 348] width 409 height 65
click at [745, 500] on button "Start" at bounding box center [767, 511] width 93 height 26
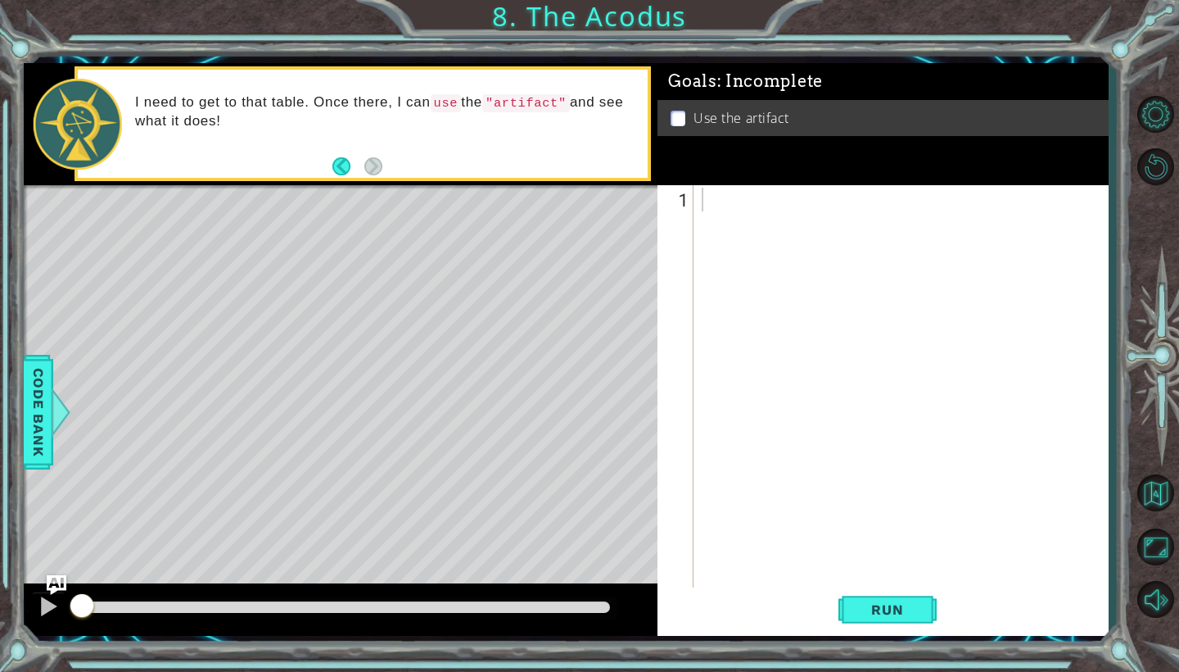
click at [413, 137] on div "I need to get to that table. Once there, I can use the "artifact" and see what …" at bounding box center [386, 123] width 524 height 77
click at [740, 209] on div at bounding box center [906, 413] width 414 height 451
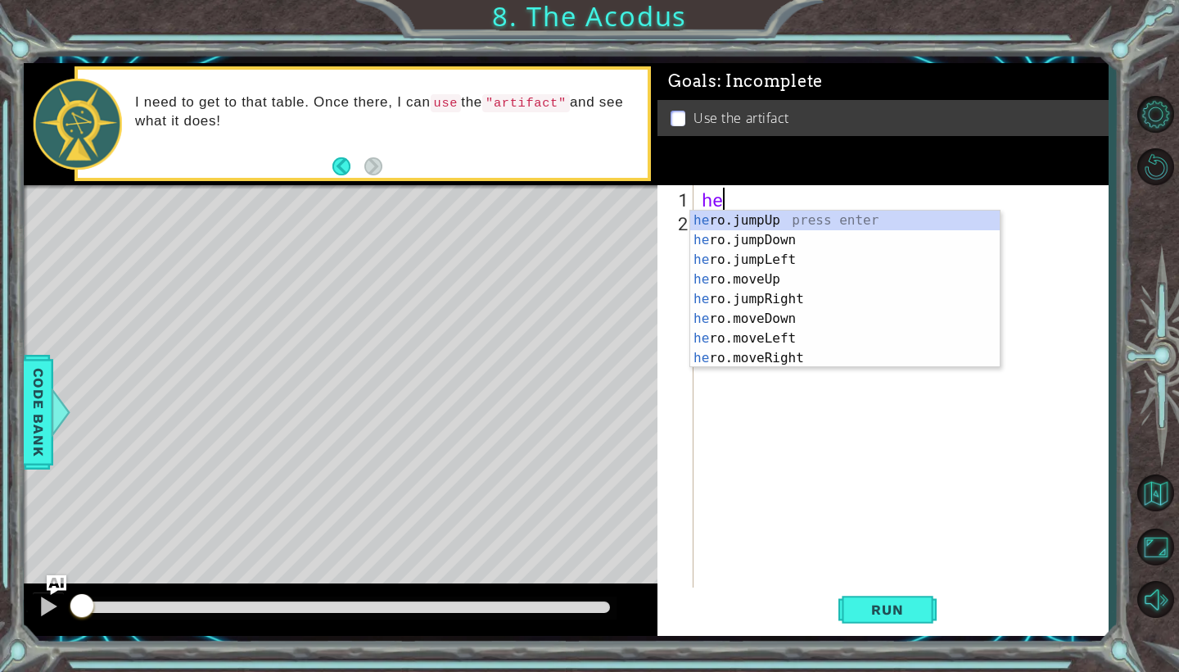
type textarea "hero"
click at [745, 223] on div "hero .jumpUp press enter hero .jumpDown press enter hero .jumpLeft press enter …" at bounding box center [845, 308] width 310 height 197
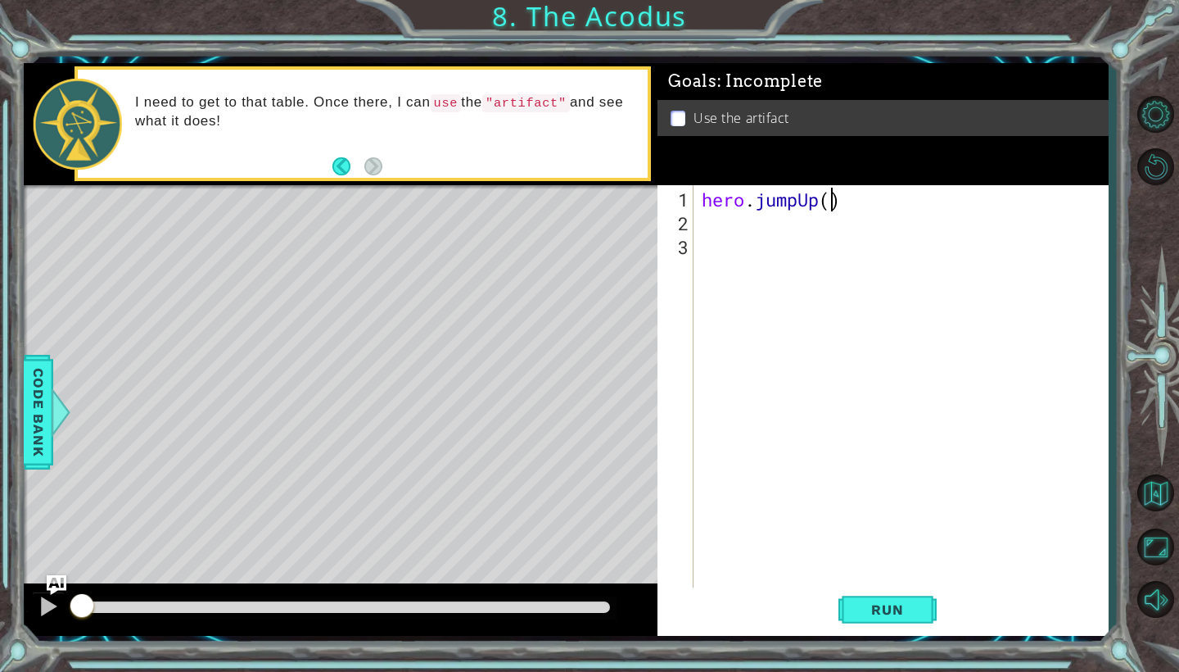
click at [833, 197] on div "hero . jumpUp ( )" at bounding box center [906, 413] width 414 height 451
type textarea "hero.jumpUp(2)"
click at [780, 227] on div "hero . jumpUp ( 2 )" at bounding box center [906, 413] width 414 height 451
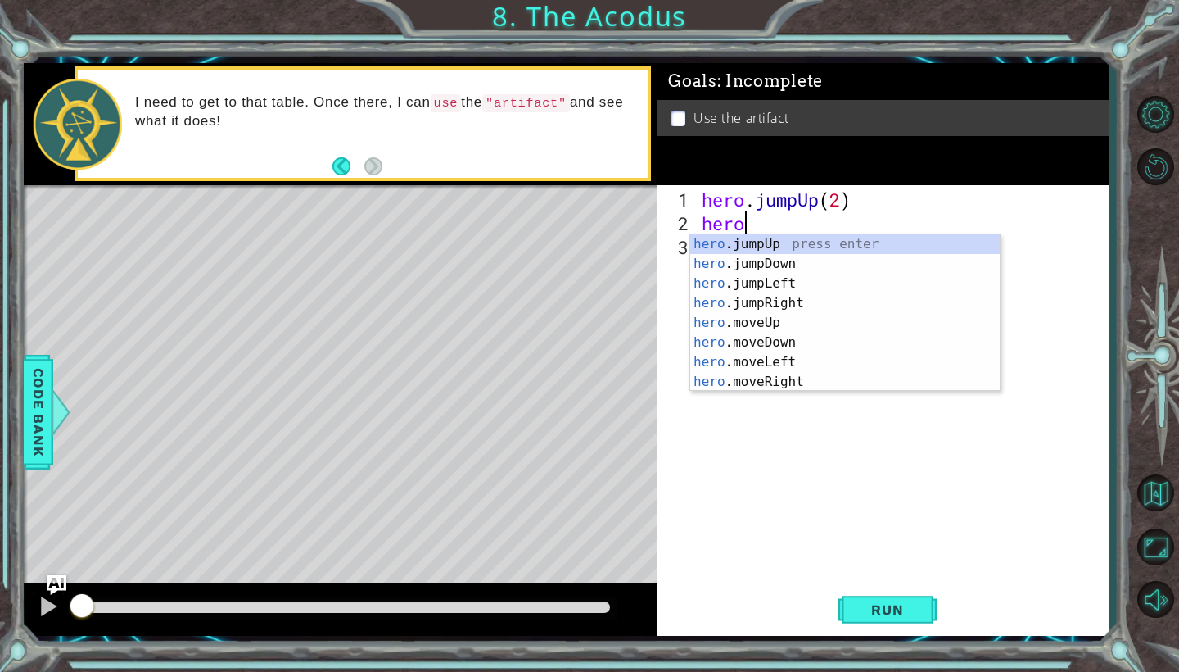
scroll to position [0, 2]
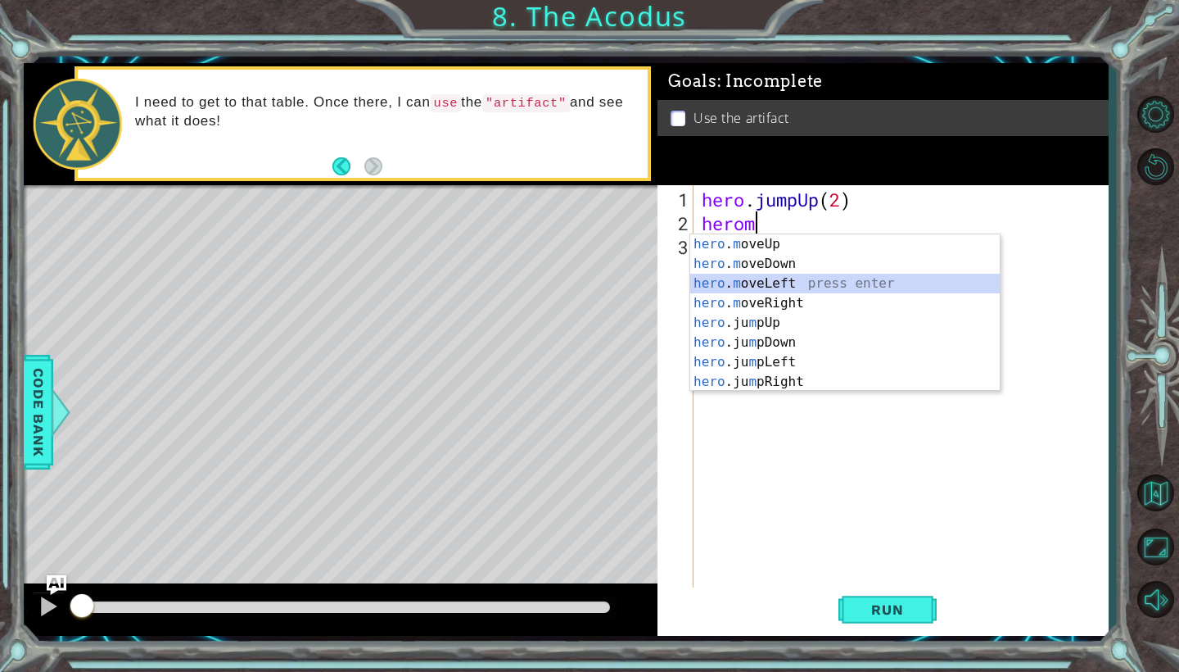
click at [787, 284] on div "hero . m oveUp press enter hero . m oveDown press enter hero . m oveLeft press …" at bounding box center [845, 332] width 310 height 197
type textarea "hero.moveLeft(1)"
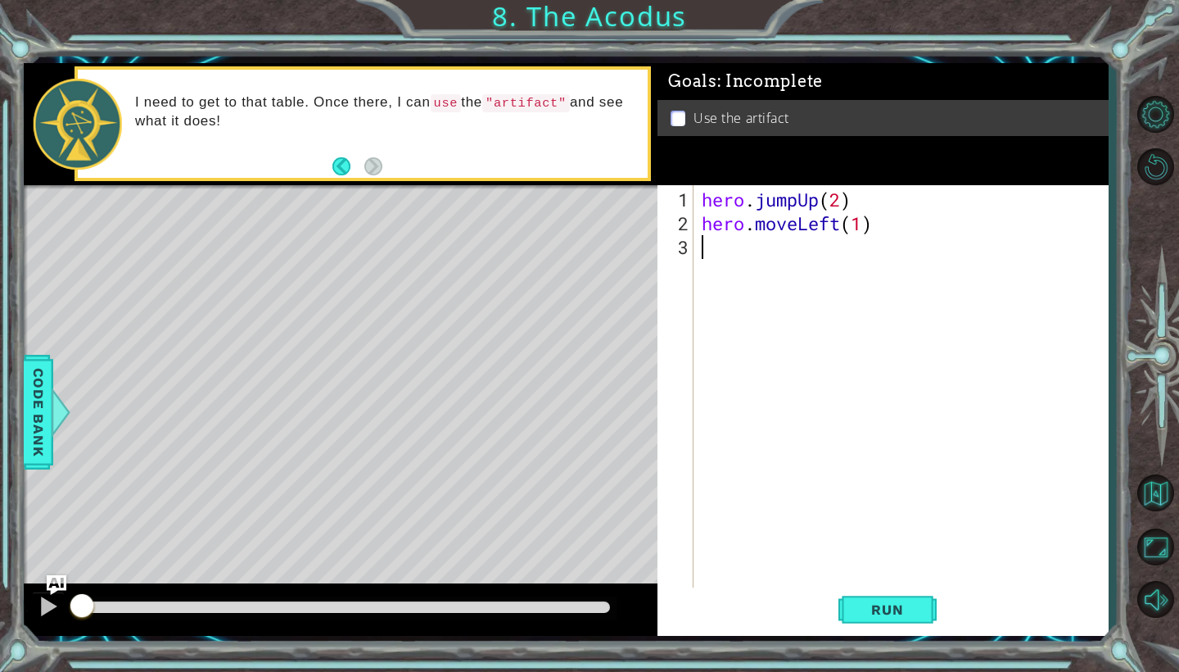
click at [745, 268] on div "hero . jumpUp ( 2 ) hero . moveLeft ( 1 )" at bounding box center [906, 413] width 414 height 451
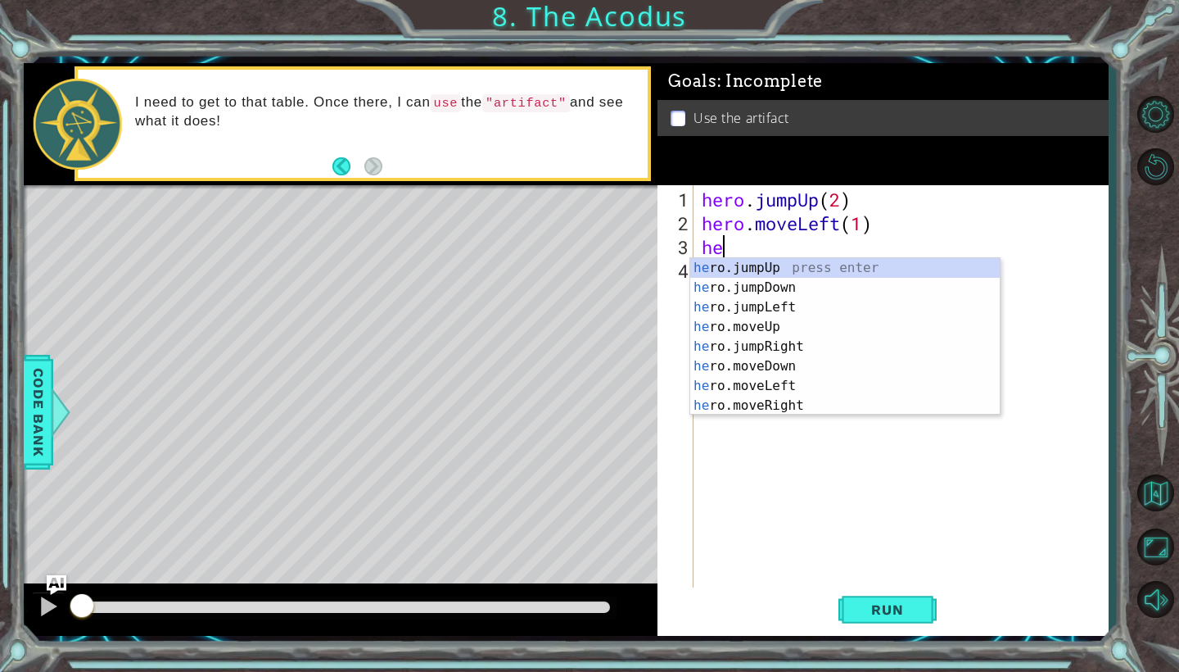
scroll to position [0, 1]
click at [777, 369] on div "hero .jumpUp press enter hero .jumpDown press enter hero .jumpLeft press enter …" at bounding box center [845, 356] width 310 height 197
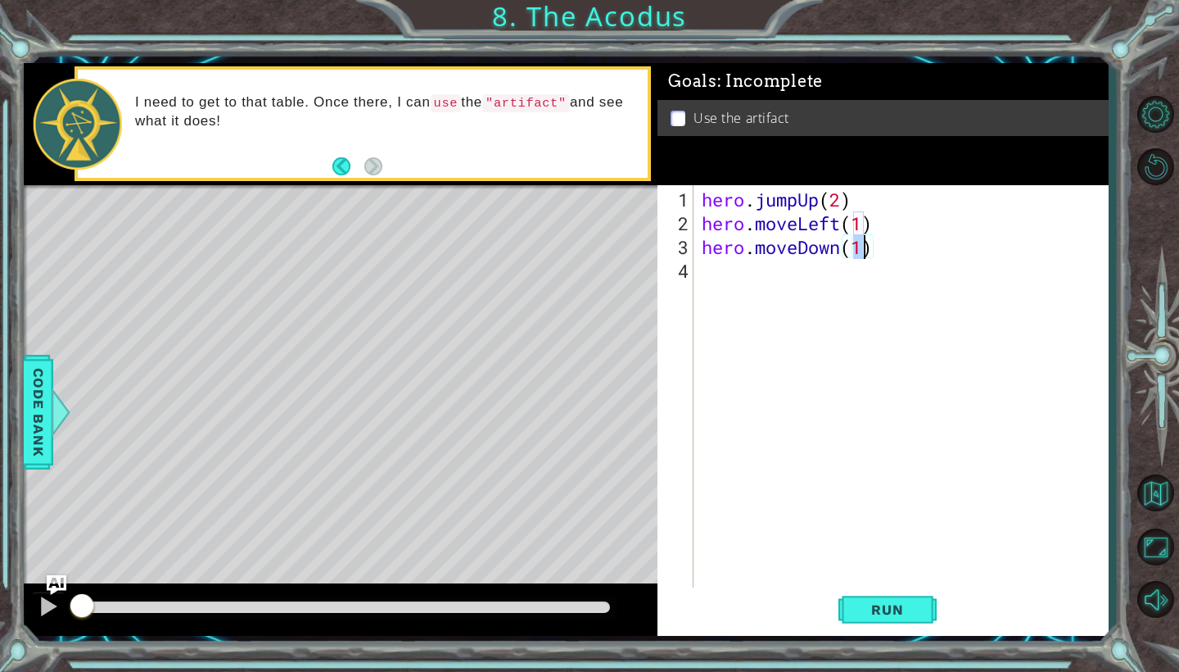
click at [810, 197] on div "hero . jumpUp ( 2 ) hero . moveLeft ( 1 ) hero . moveDown ( 1 )" at bounding box center [906, 413] width 414 height 451
click at [803, 197] on div "hero . jumpUp ( 2 ) hero . moveLeft ( 1 ) hero . moveDown ( 1 )" at bounding box center [906, 413] width 414 height 451
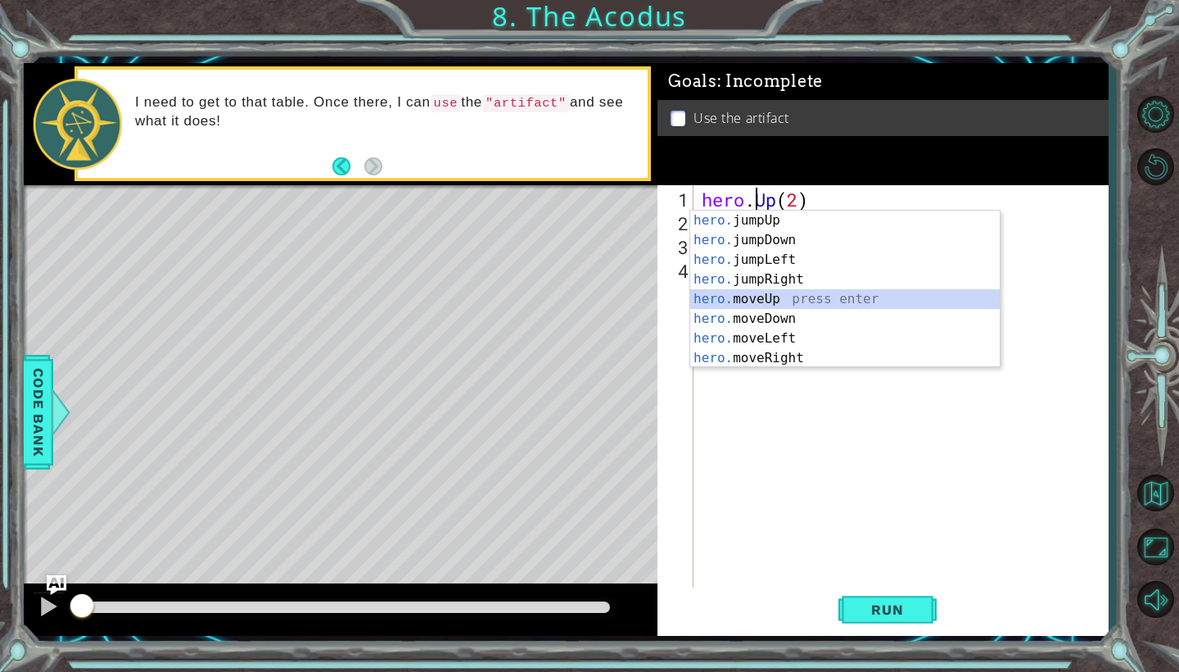
click at [808, 294] on div "hero. jumpUp press enter hero. jumpDown press enter hero. jumpLeft press enter …" at bounding box center [845, 308] width 310 height 197
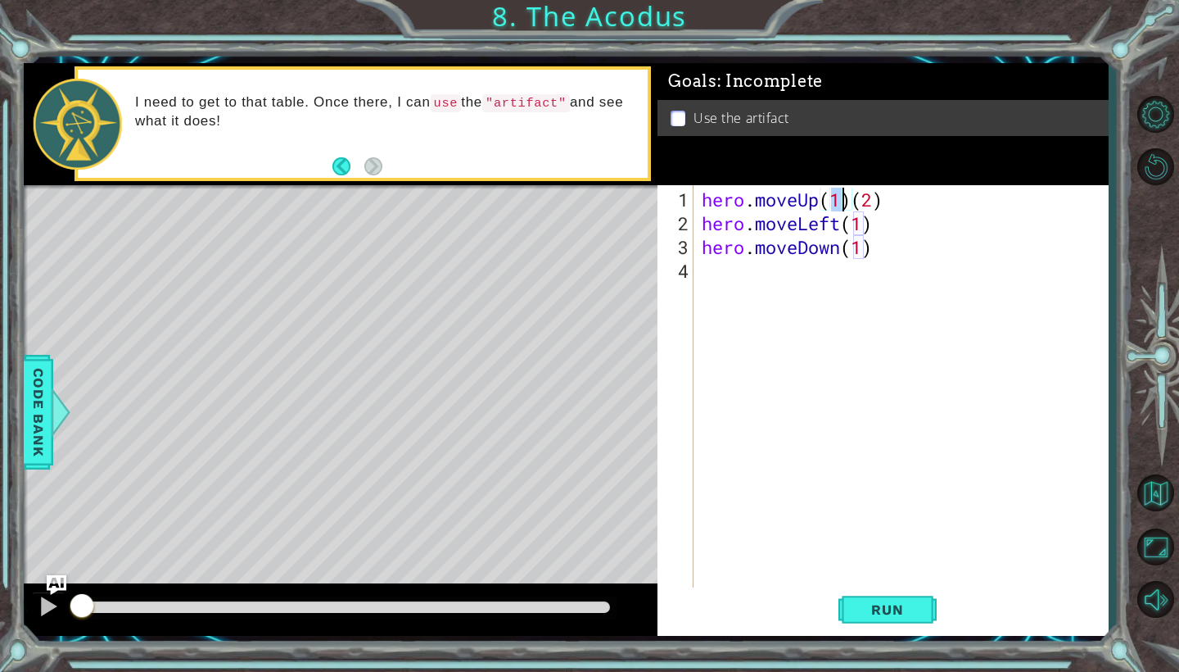
click at [853, 203] on div "hero . moveUp ( 1 ) ( 2 ) hero . moveLeft ( 1 ) hero . moveDown ( 1 )" at bounding box center [906, 413] width 414 height 451
click at [886, 253] on div "hero . moveUp ( 2 ) hero . moveLeft ( 1 ) hero . moveDown ( 1 )" at bounding box center [906, 413] width 414 height 451
type textarea "hero.moveDown(1)"
click at [809, 279] on div "hero . moveUp ( 2 ) hero . moveLeft ( 1 ) hero . moveDown ( 1 )" at bounding box center [906, 413] width 414 height 451
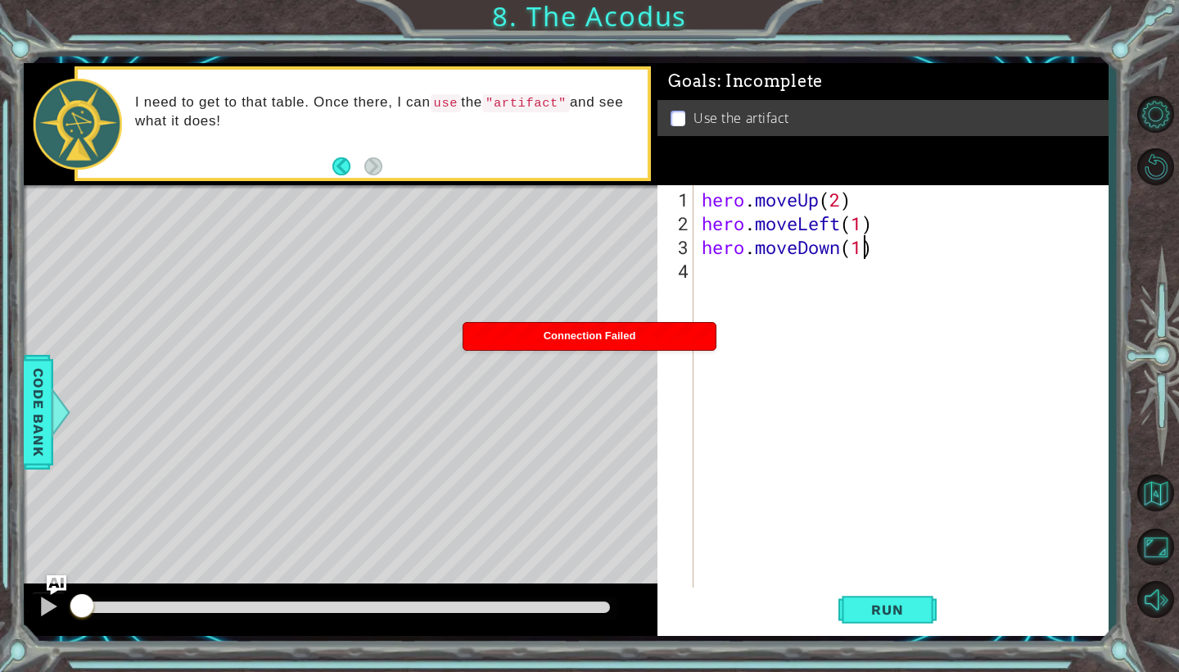
click at [867, 250] on div "hero . moveUp ( 2 ) hero . moveLeft ( 1 ) hero . moveDown ( 1 )" at bounding box center [906, 413] width 414 height 451
click at [869, 228] on div "hero . moveUp ( 2 ) hero . moveLeft ( 1 ) hero . moveDown ( 1 )" at bounding box center [906, 413] width 414 height 451
click at [864, 251] on div "hero . moveUp ( 2 ) hero . moveLeft ( 1 ) hero . moveDown ( 1 )" at bounding box center [906, 413] width 414 height 451
type textarea "hero.moveDown(2)"
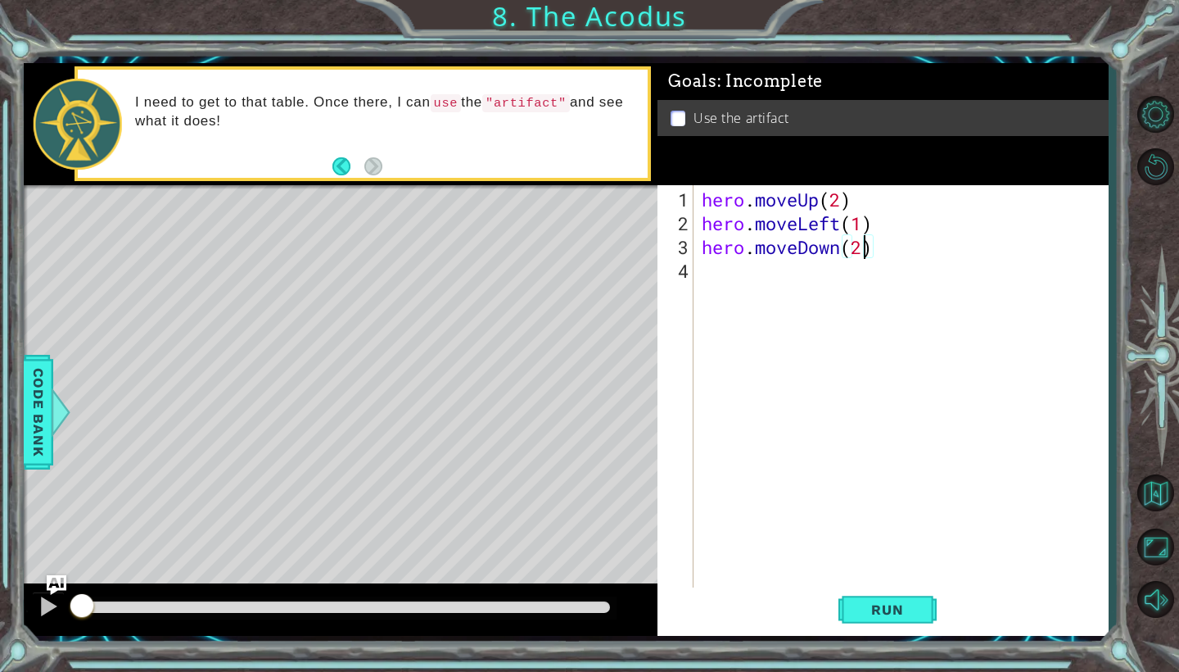
click at [776, 276] on div "hero . moveUp ( 2 ) hero . moveLeft ( 1 ) hero . moveDown ( 2 )" at bounding box center [906, 413] width 414 height 451
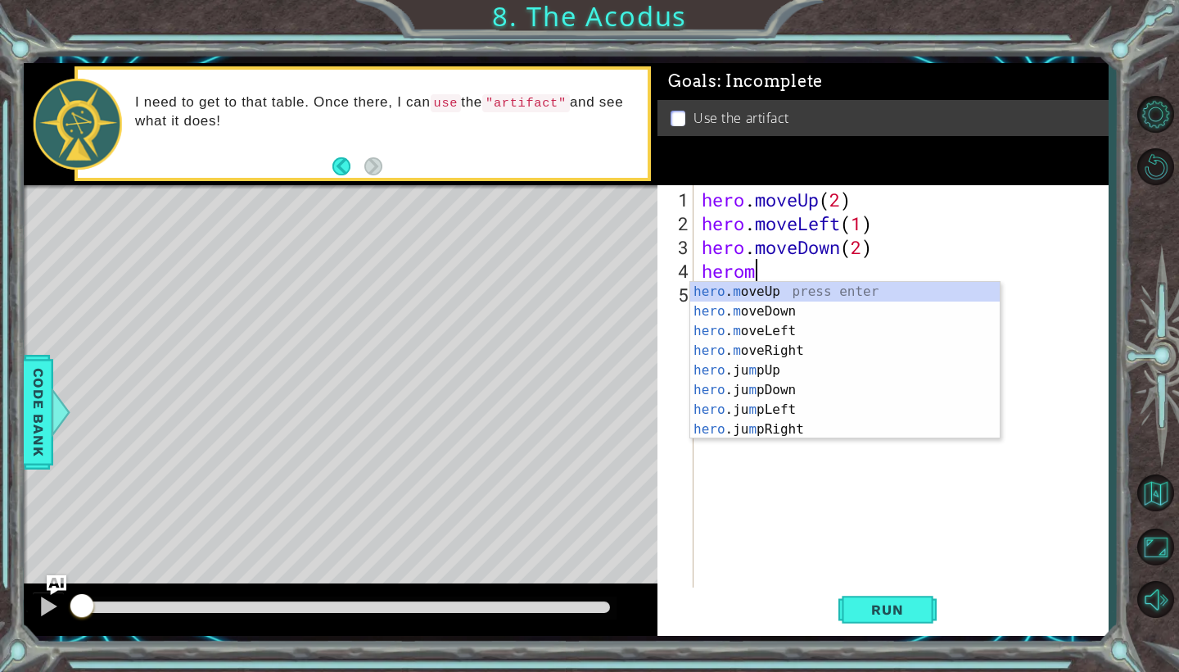
scroll to position [0, 2]
type textarea "heroj"
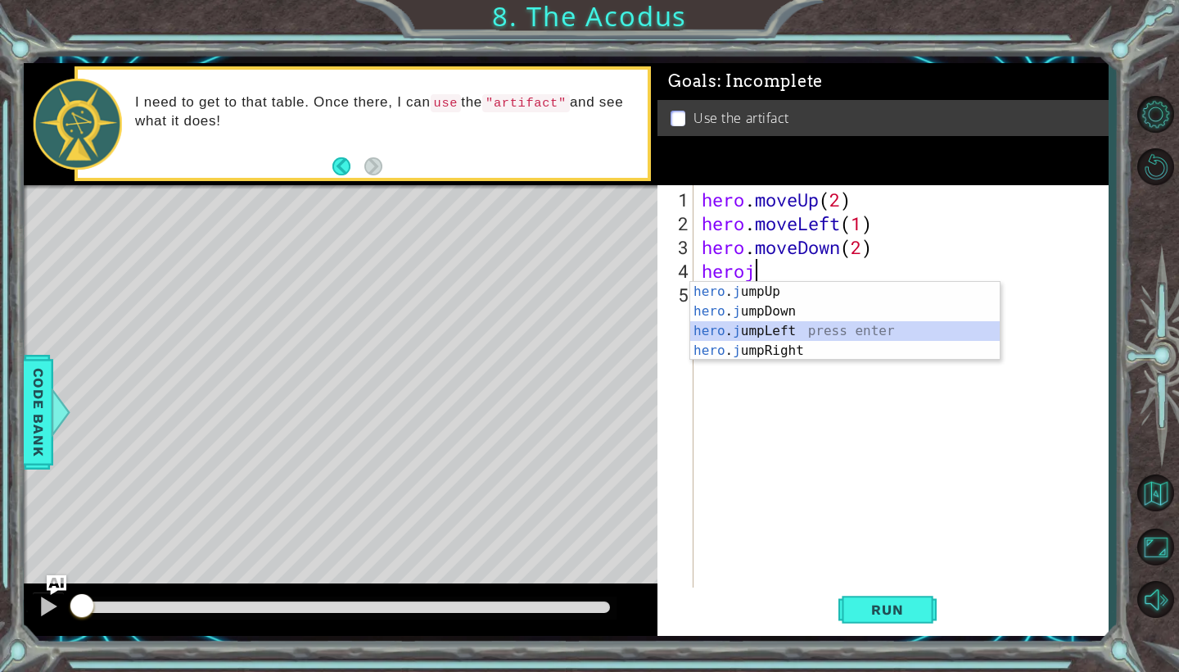
click at [782, 330] on div "hero . j umpUp press enter hero . j umpDown press enter hero . j umpLeft press …" at bounding box center [845, 341] width 310 height 118
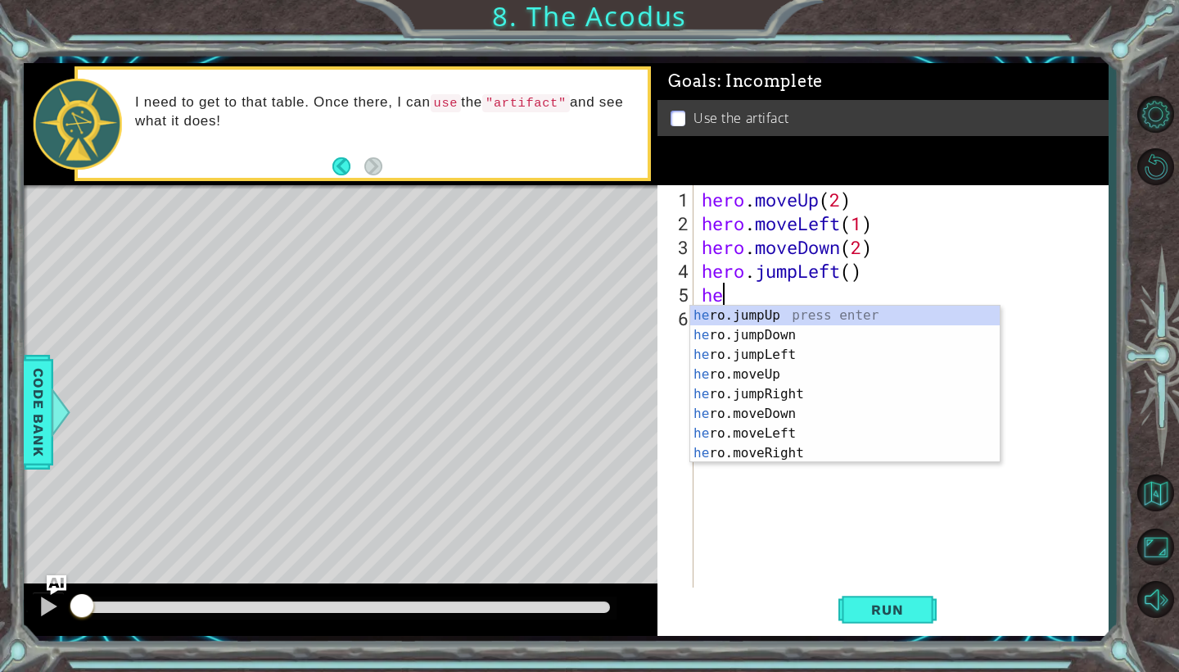
scroll to position [0, 1]
click at [767, 396] on div "hero .jumpUp press enter hero .jumpDown press enter hero .jumpLeft press enter …" at bounding box center [845, 404] width 310 height 197
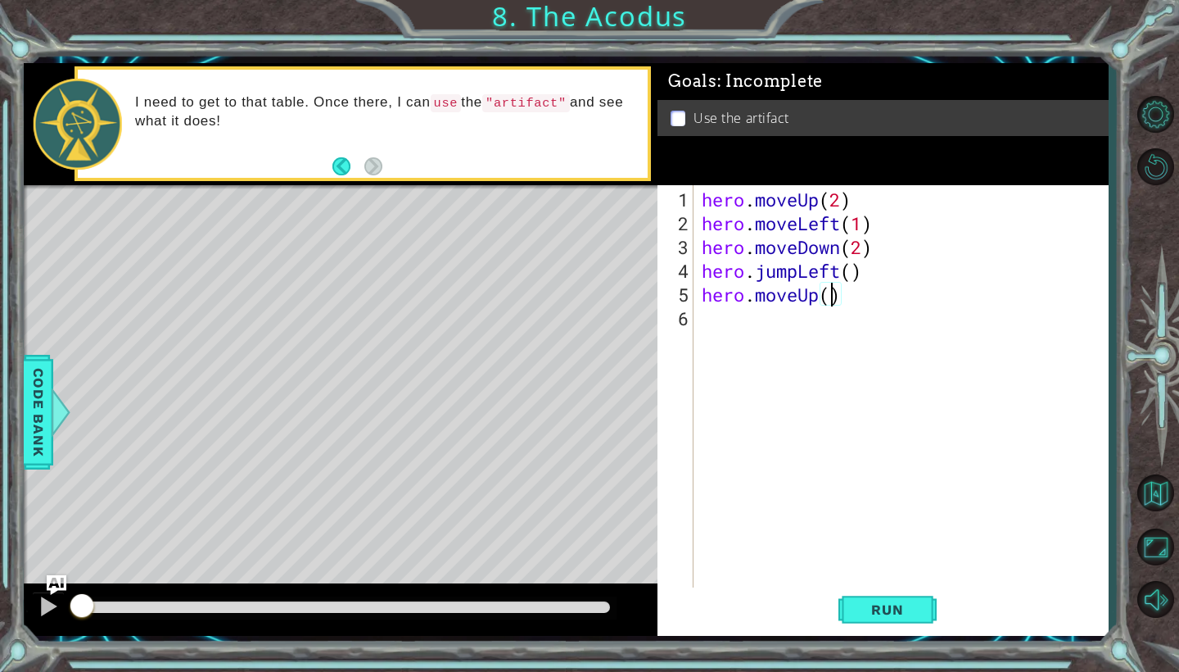
type textarea "hero.moveUp(2)"
click at [744, 333] on div "hero . moveUp ( 2 ) hero . moveLeft ( 1 ) hero . moveDown ( 2 ) hero . jumpLeft…" at bounding box center [906, 413] width 414 height 451
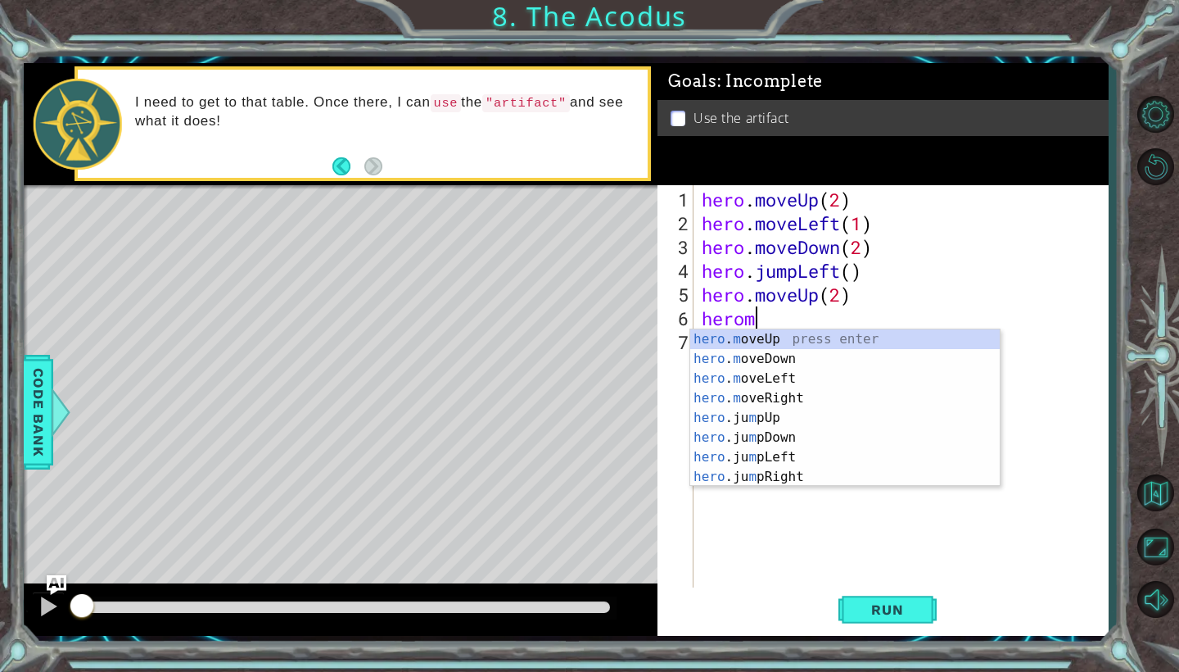
scroll to position [0, 2]
click at [777, 394] on div "hero . m oveUp press enter hero . m oveDown press enter hero . m oveLeft press …" at bounding box center [845, 427] width 310 height 197
type textarea "hero.moveRight(1)"
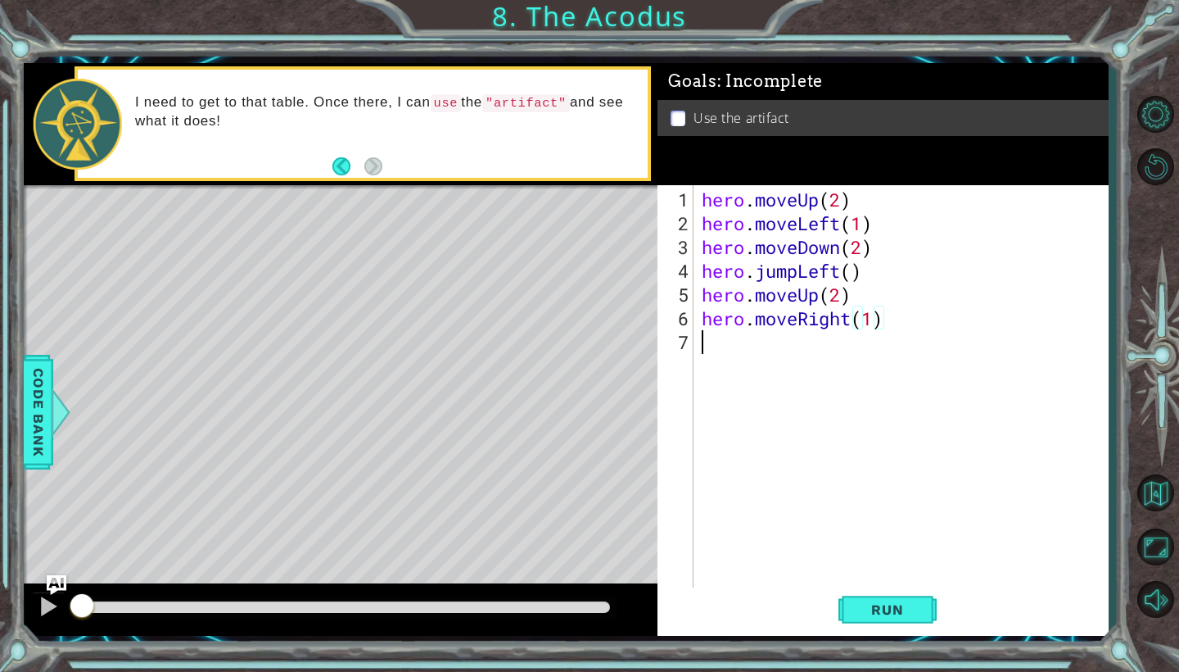
click at [768, 361] on div "hero . moveUp ( 2 ) hero . moveLeft ( 1 ) hero . moveDown ( 2 ) hero . jumpLeft…" at bounding box center [906, 413] width 414 height 451
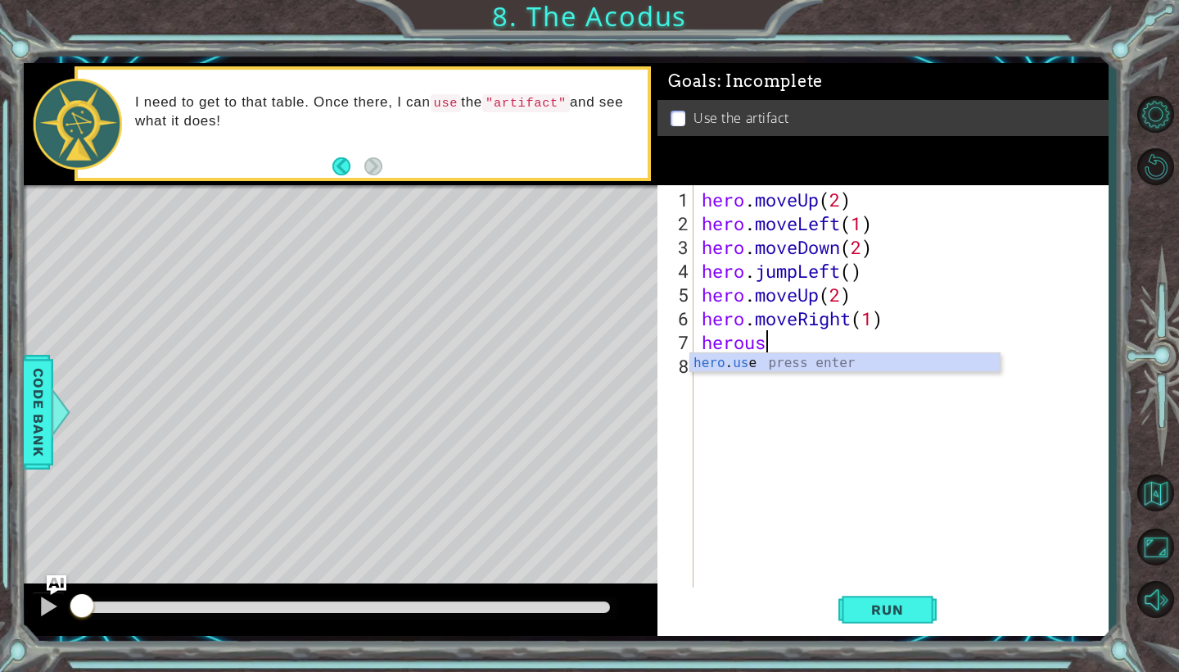
scroll to position [0, 2]
click at [793, 366] on div "hero . us e press enter" at bounding box center [845, 382] width 310 height 59
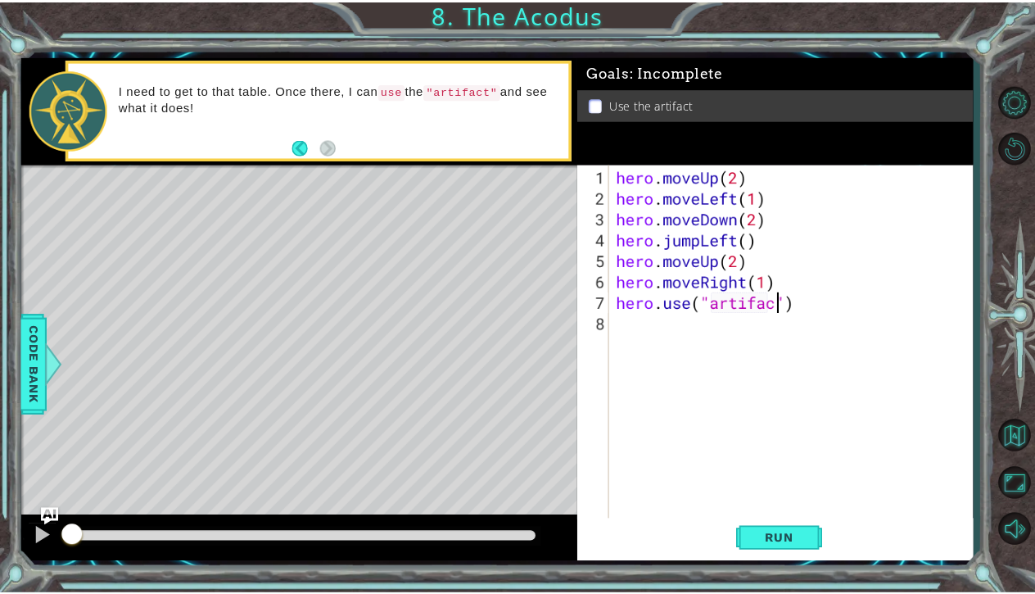
scroll to position [0, 9]
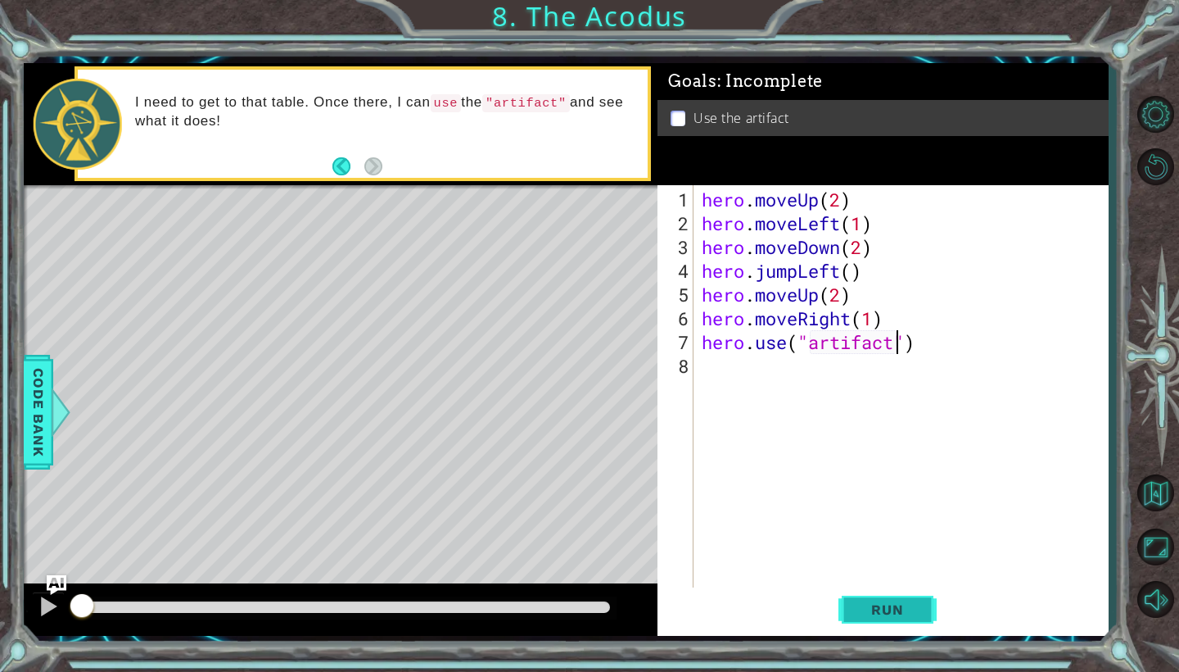
click at [876, 604] on span "Run" at bounding box center [887, 609] width 65 height 16
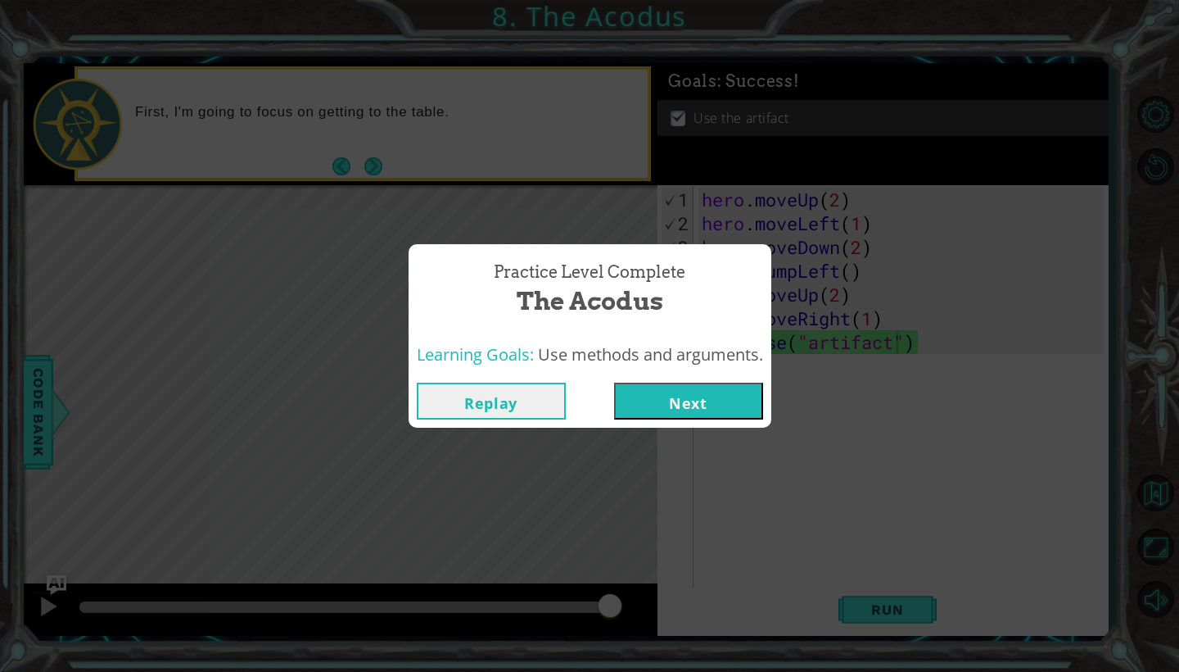
click at [506, 402] on button "Replay" at bounding box center [491, 400] width 149 height 37
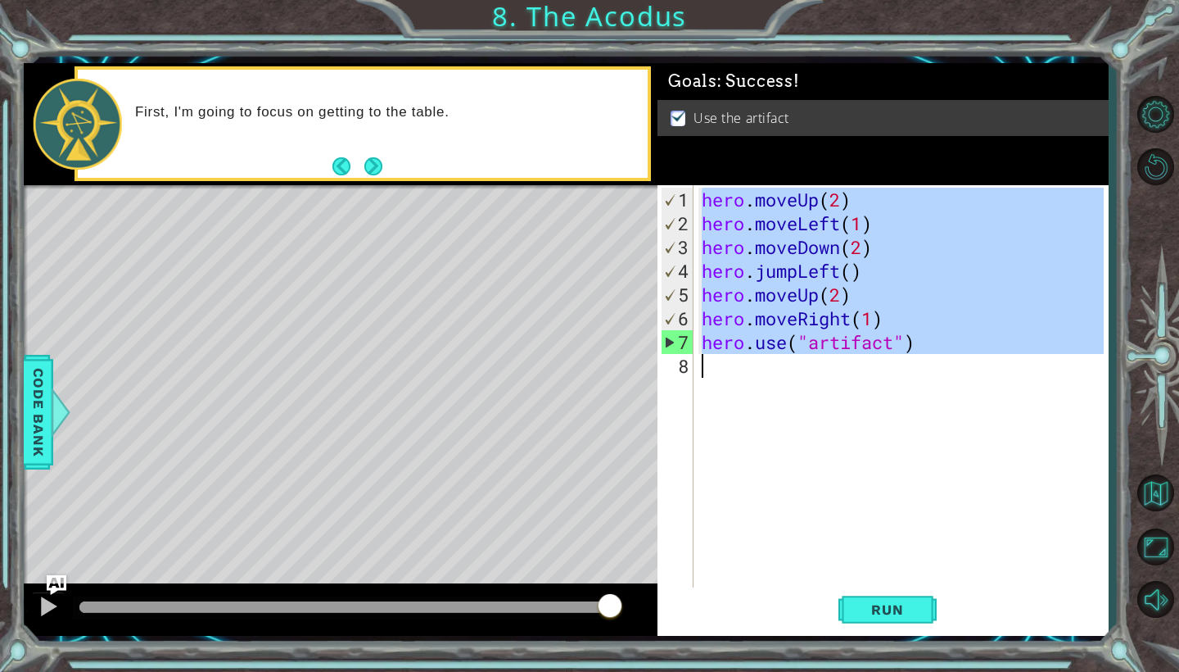
drag, startPoint x: 675, startPoint y: 186, endPoint x: 925, endPoint y: 414, distance: 338.0
click at [925, 414] on div "hero.use("artifact") 1 2 3 4 5 6 7 8 hero . moveUp ( 2 ) hero . moveLeft ( 1 ) …" at bounding box center [881, 387] width 446 height 404
type textarea "hero.use("artifact")"
